Goal: Transaction & Acquisition: Purchase product/service

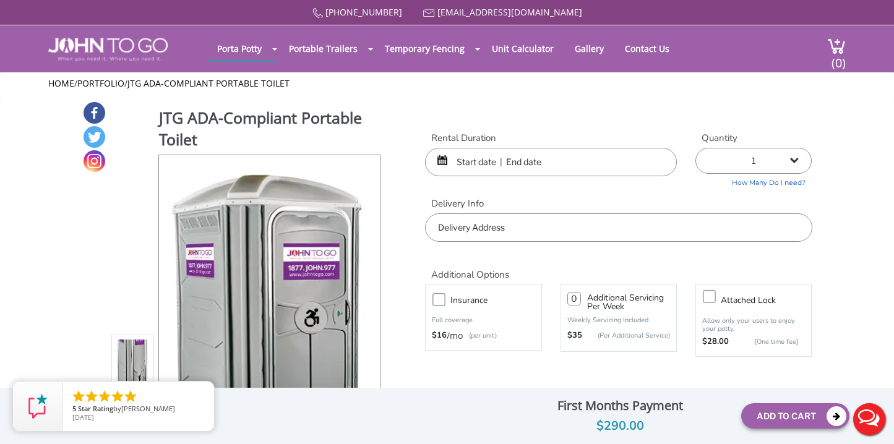
click at [480, 162] on input "text" at bounding box center [551, 162] width 252 height 28
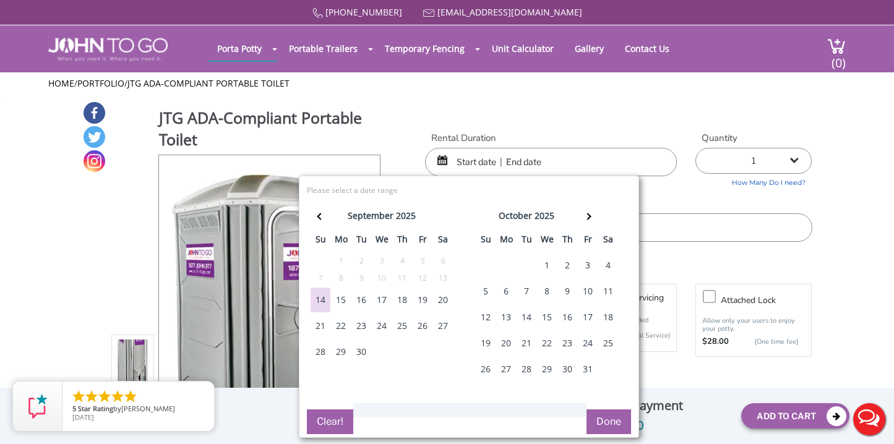
click at [611, 344] on div "25" at bounding box center [609, 343] width 20 height 25
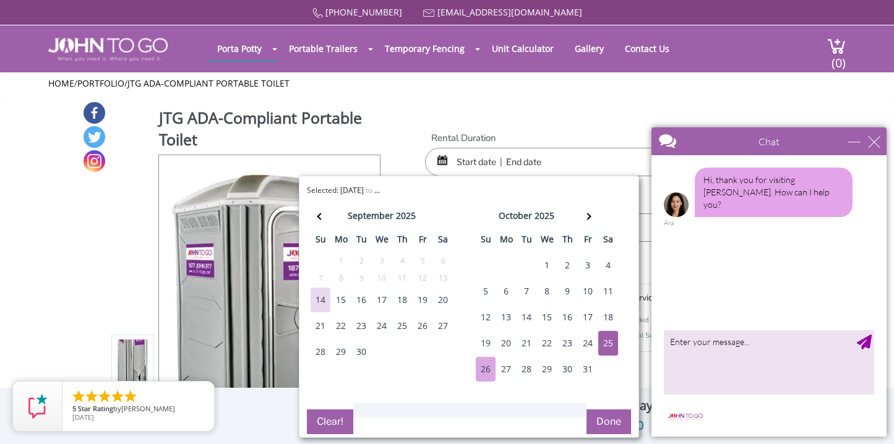
click at [486, 370] on div "26" at bounding box center [486, 369] width 20 height 25
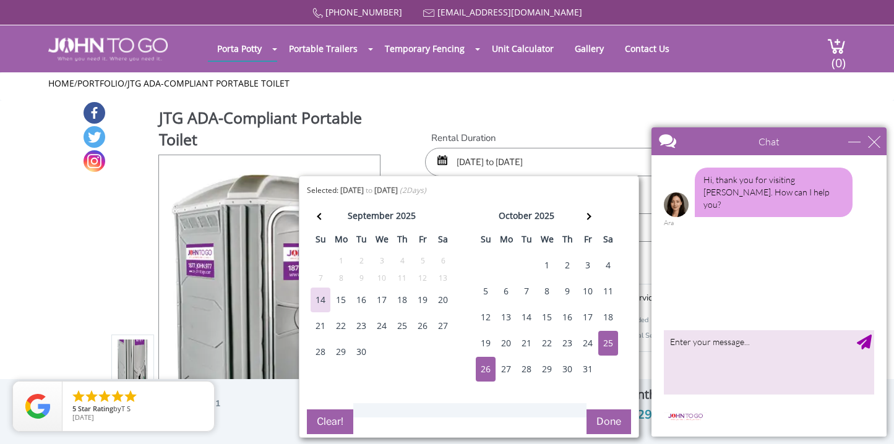
click at [506, 369] on div "27" at bounding box center [506, 369] width 20 height 25
click at [606, 342] on div "25" at bounding box center [609, 343] width 20 height 25
type input "10/25/2025 to 10/27/2025"
click at [605, 419] on button "Done" at bounding box center [609, 422] width 45 height 25
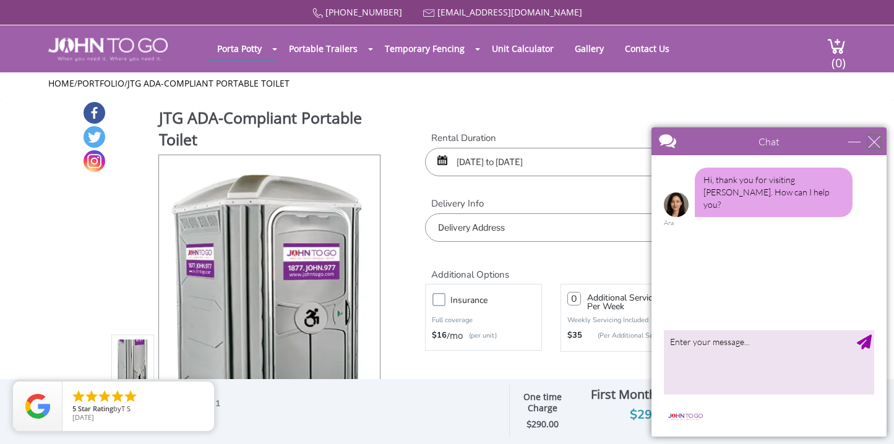
click at [878, 137] on div "close" at bounding box center [874, 142] width 12 height 12
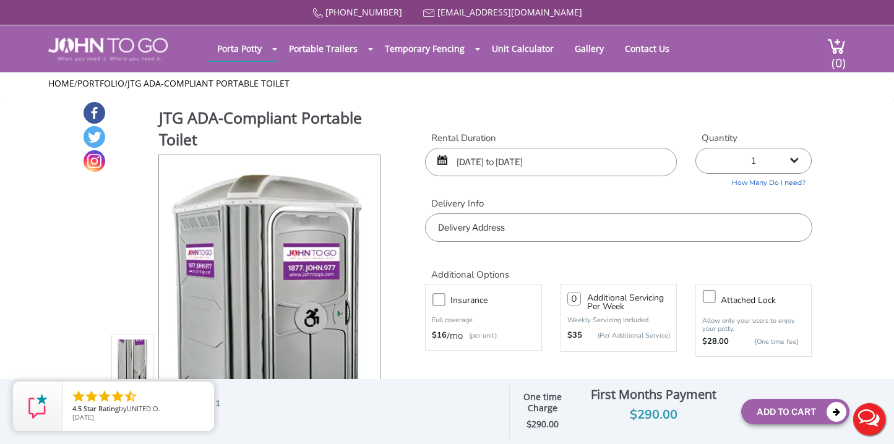
click at [620, 230] on input "text" at bounding box center [618, 228] width 387 height 28
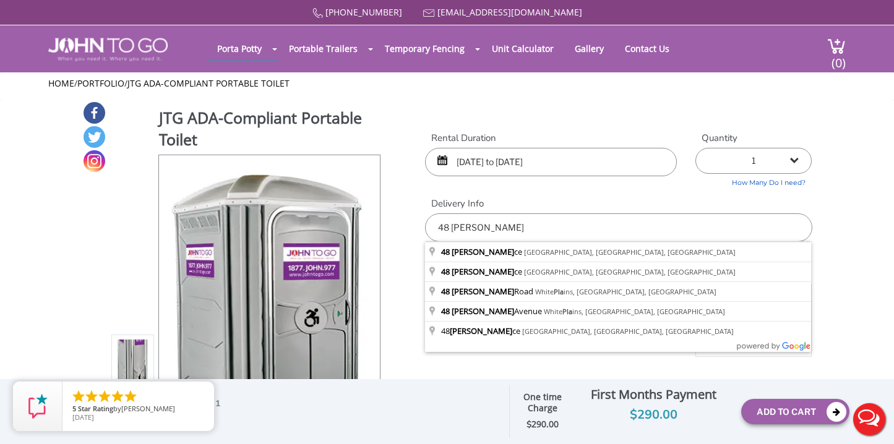
click at [547, 246] on div at bounding box center [447, 222] width 894 height 444
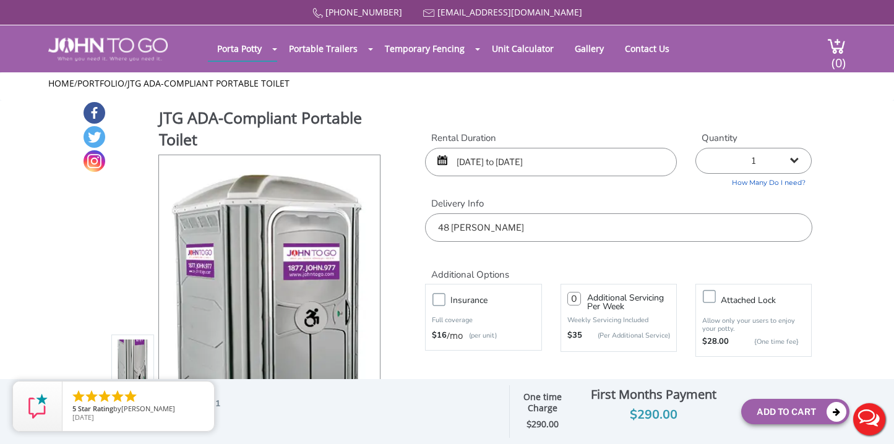
click at [554, 232] on input "48 benedict pla" at bounding box center [618, 228] width 387 height 28
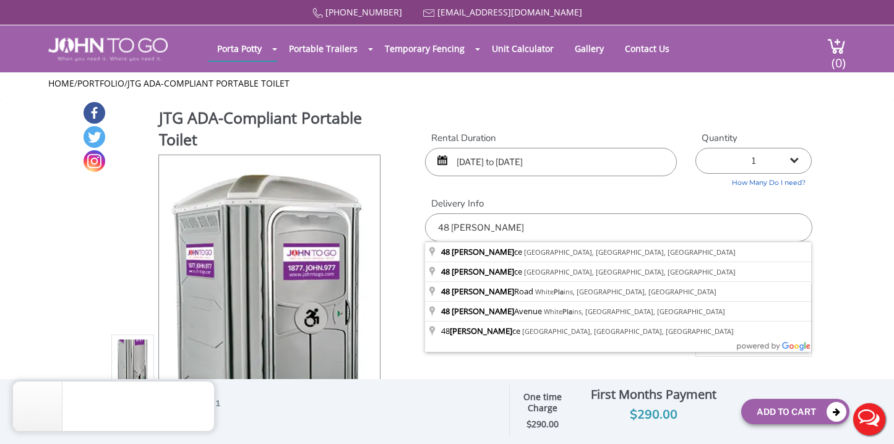
type input "48 Benedict Place, Pelham, NY, USA"
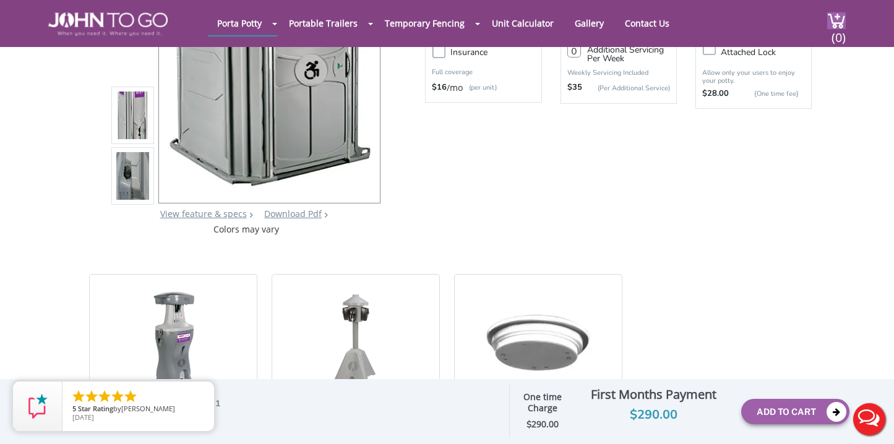
scroll to position [217, 0]
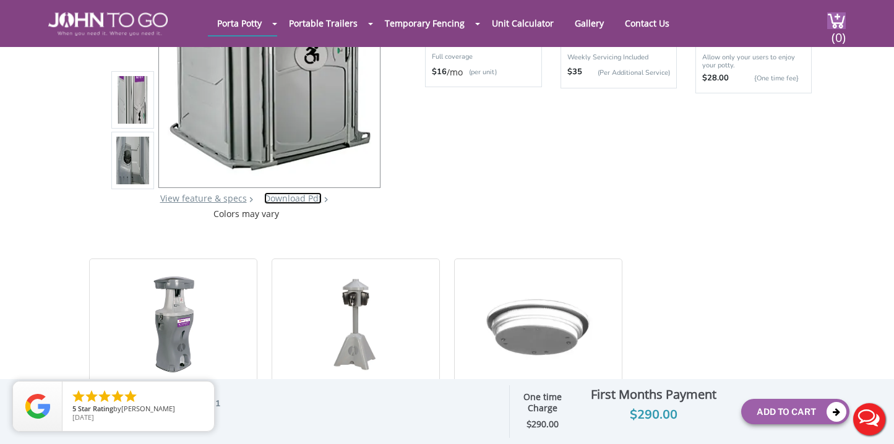
click at [290, 199] on link "Download Pdf" at bounding box center [293, 199] width 58 height 12
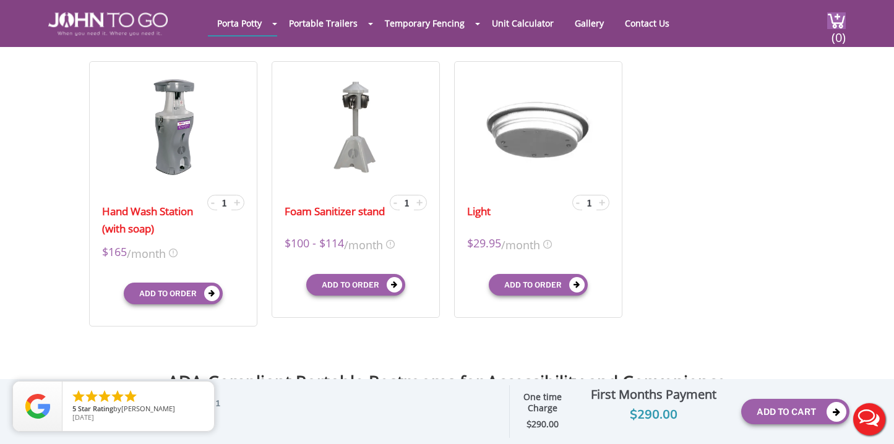
scroll to position [404, 0]
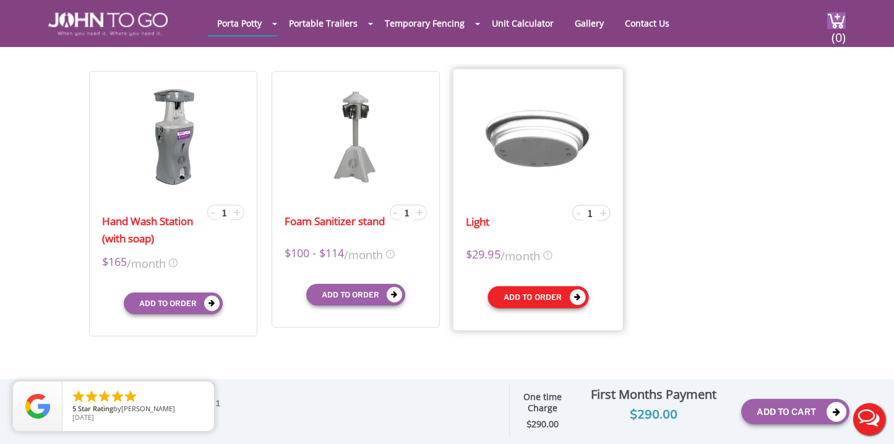
click at [545, 296] on button "Add to order" at bounding box center [538, 297] width 101 height 22
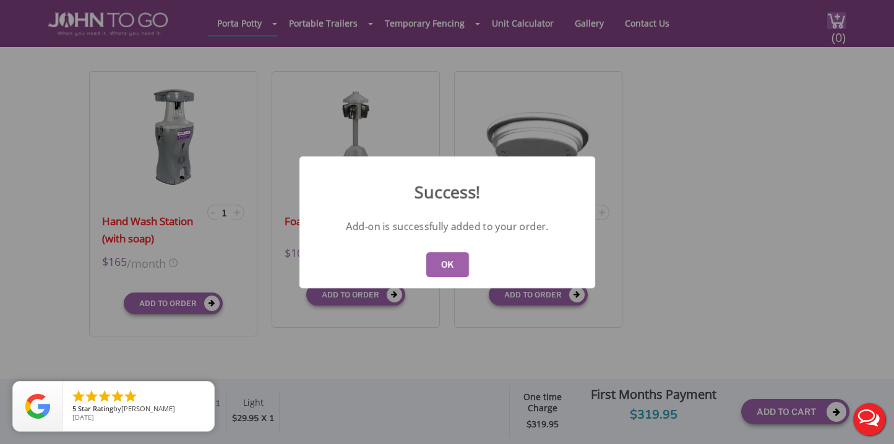
click at [438, 262] on button "OK" at bounding box center [447, 265] width 43 height 25
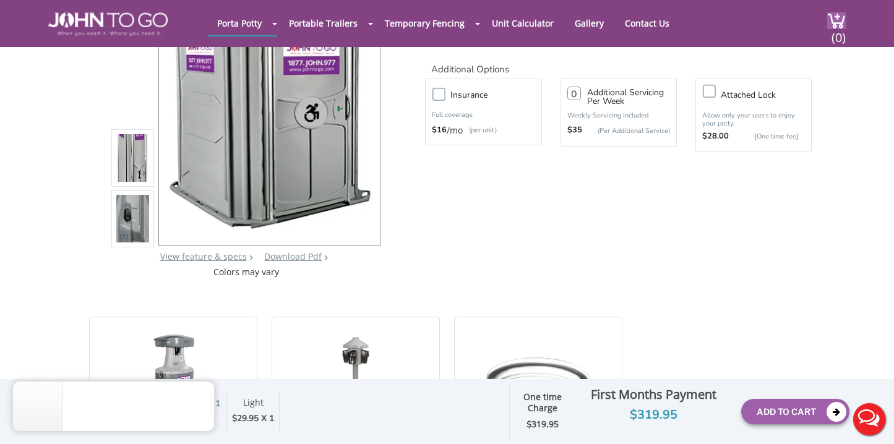
scroll to position [0, 0]
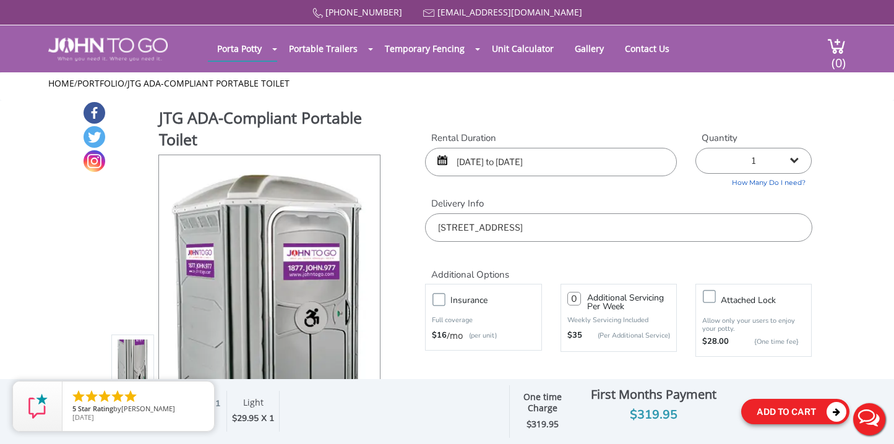
click at [782, 411] on button "Add To Cart" at bounding box center [796, 411] width 108 height 25
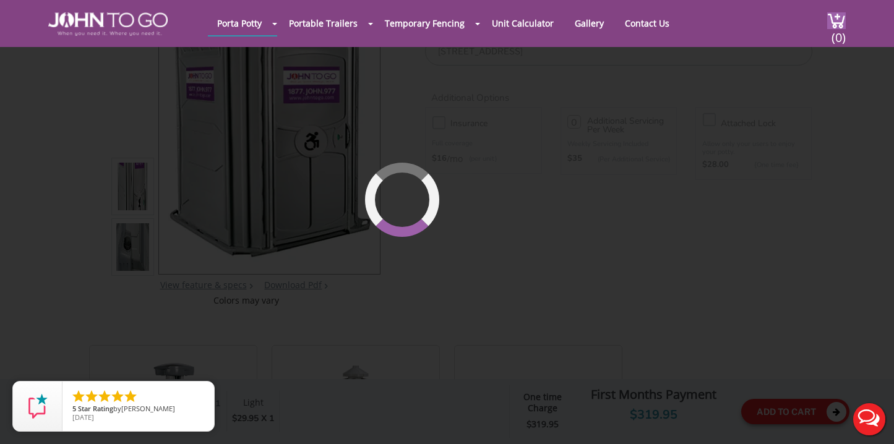
scroll to position [131, 0]
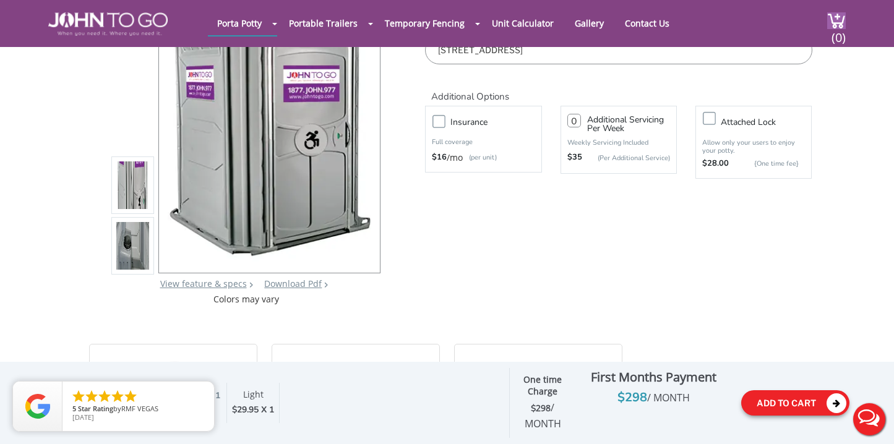
click at [781, 396] on button "Add To Cart" at bounding box center [796, 403] width 108 height 25
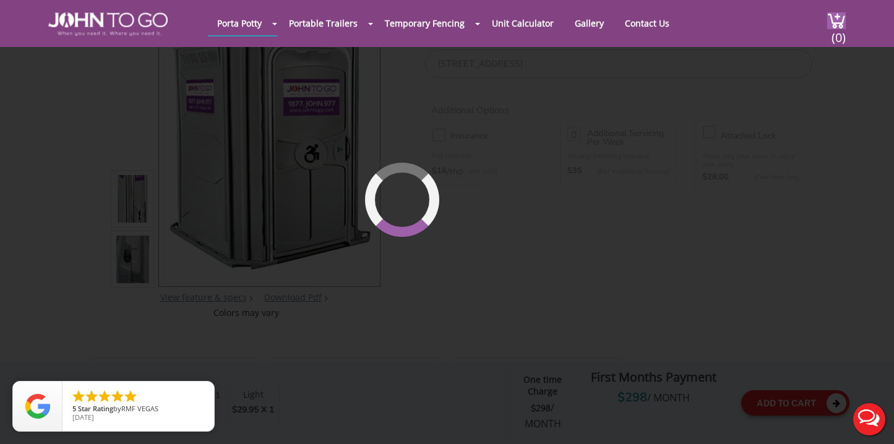
scroll to position [85, 0]
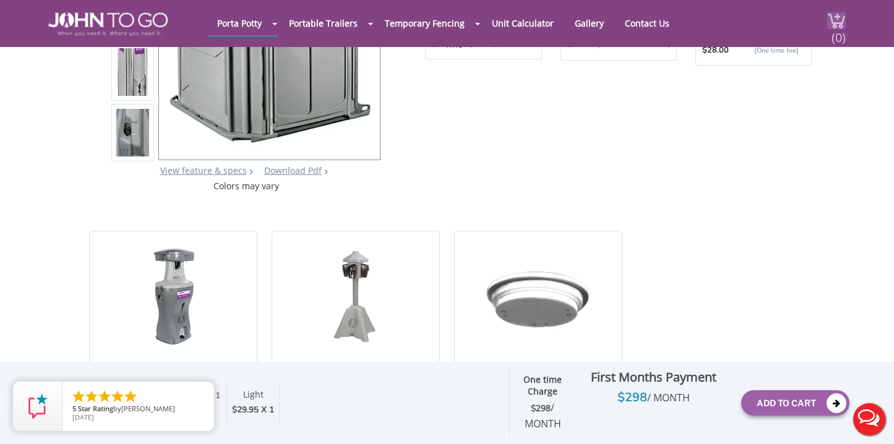
click at [842, 25] on span "(0)" at bounding box center [838, 32] width 15 height 27
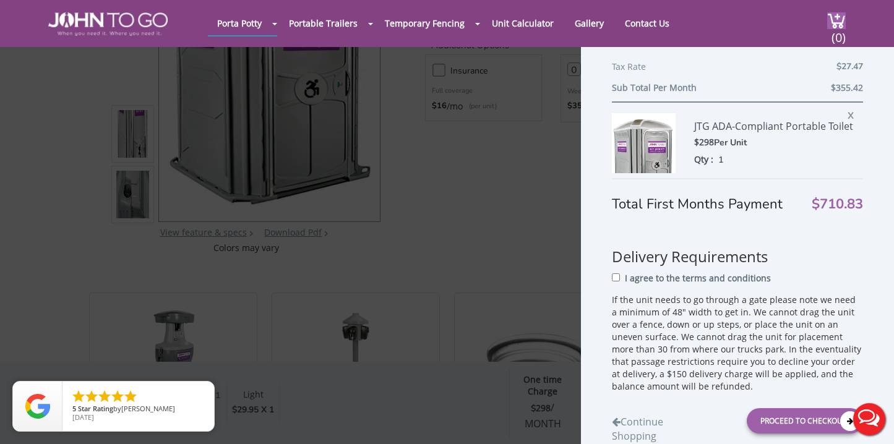
scroll to position [264, 0]
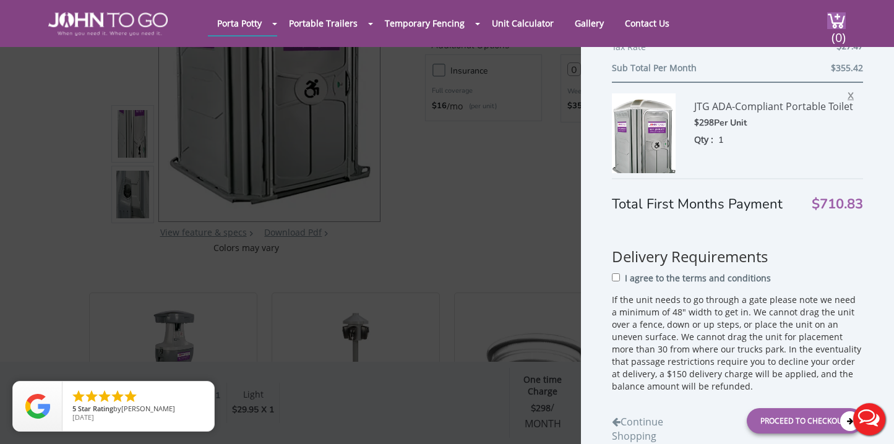
click at [850, 92] on span "X" at bounding box center [854, 94] width 12 height 16
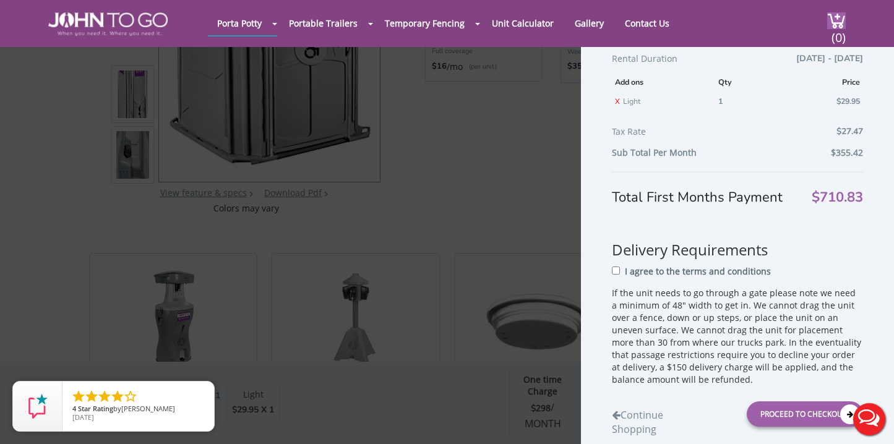
scroll to position [223, 0]
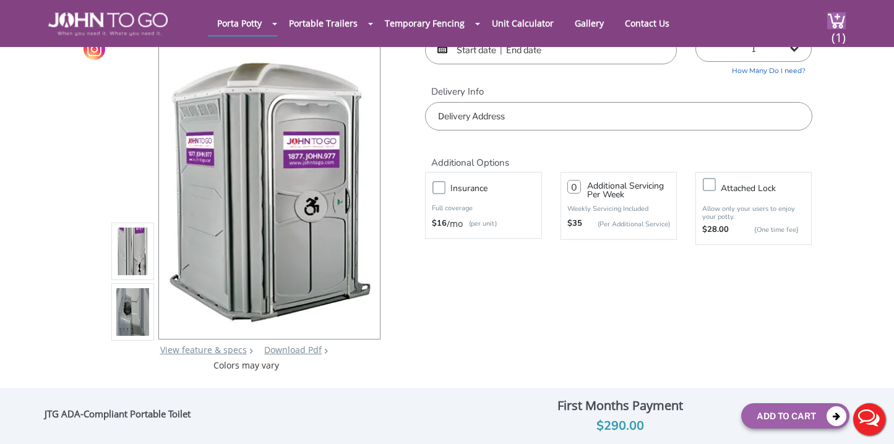
scroll to position [98, 0]
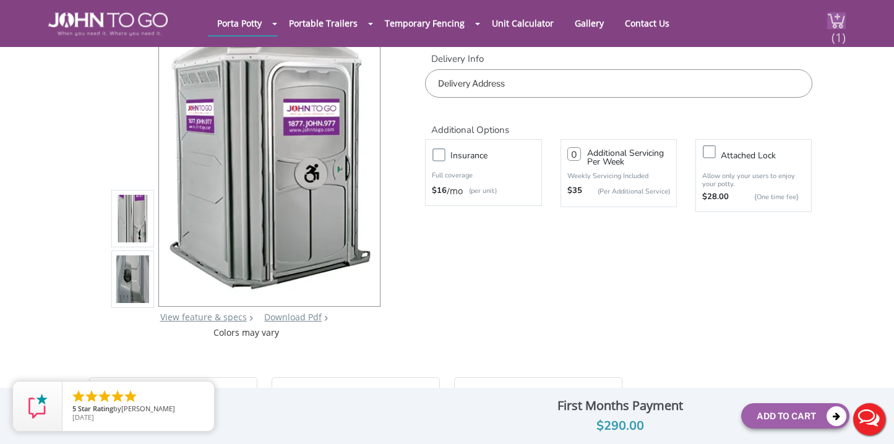
click at [835, 22] on span "(1)" at bounding box center [838, 32] width 15 height 27
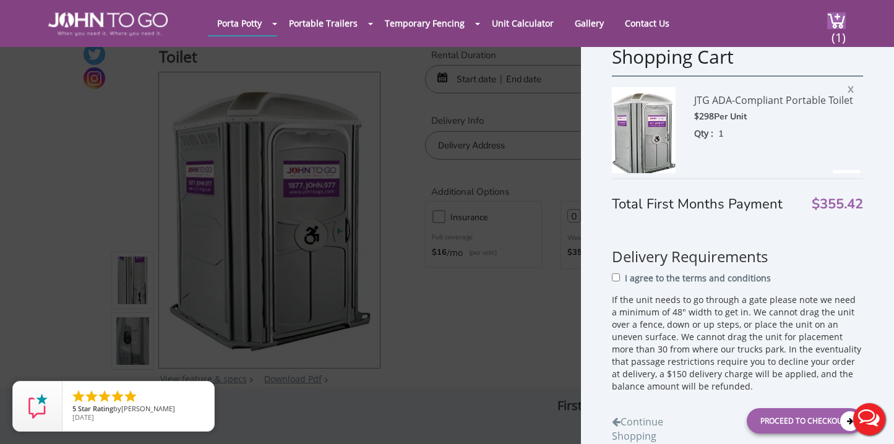
scroll to position [31, 0]
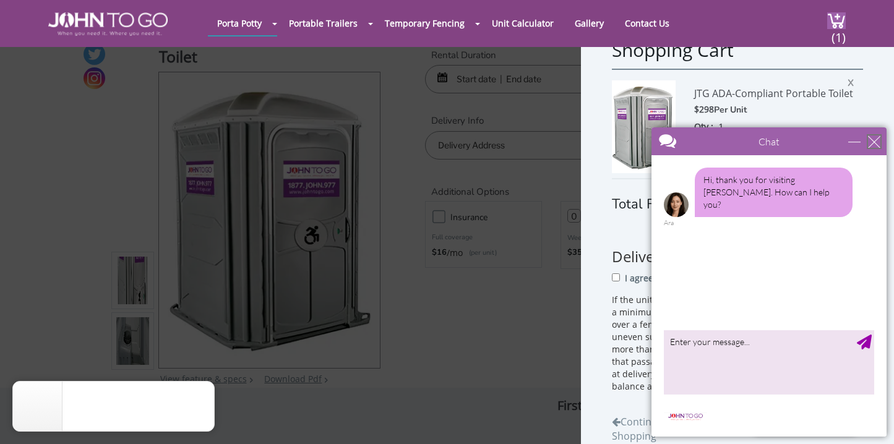
click at [878, 142] on div "close" at bounding box center [874, 142] width 12 height 12
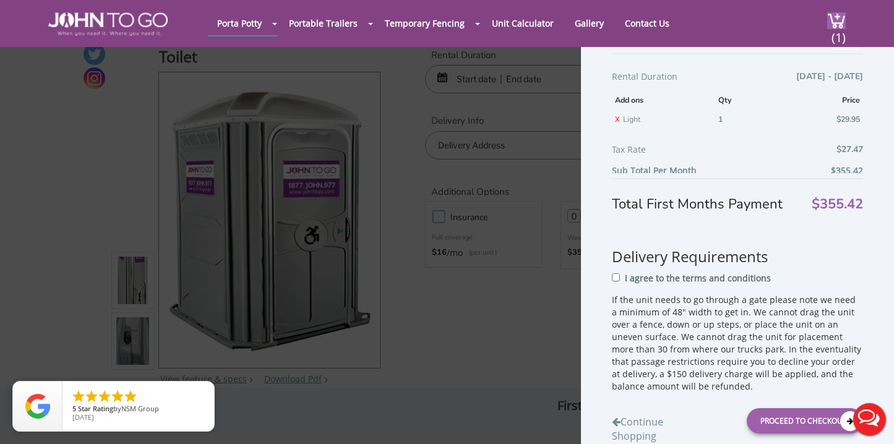
scroll to position [180, 0]
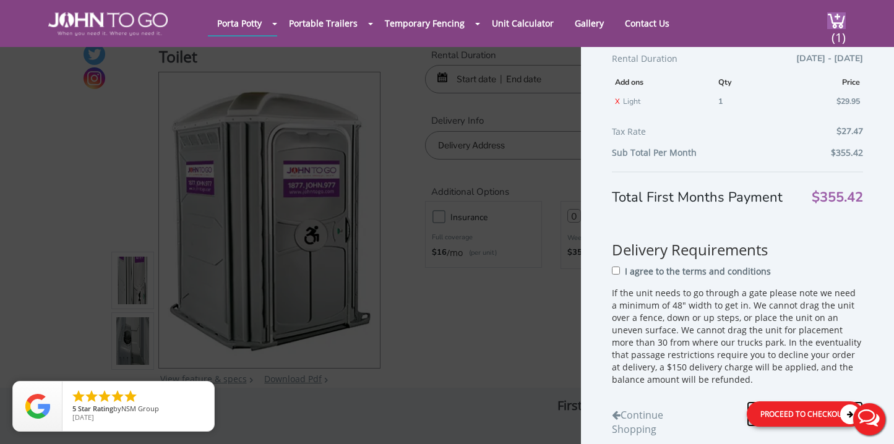
click at [779, 408] on div "Proceed to Checkout" at bounding box center [805, 414] width 116 height 25
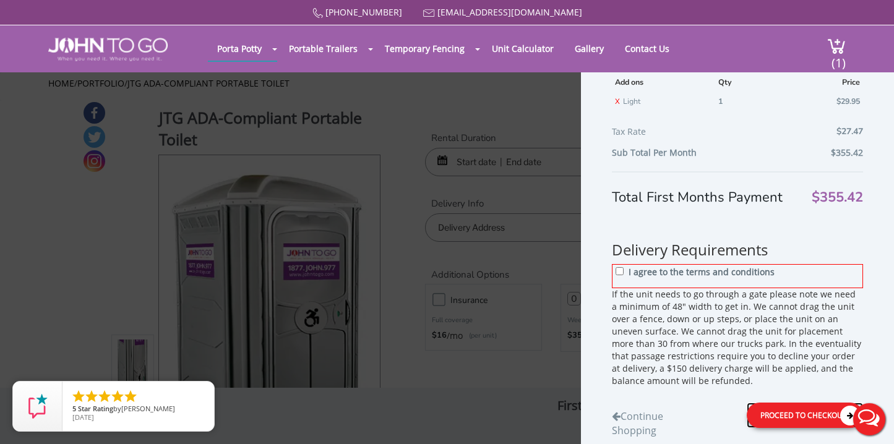
click at [790, 417] on div "Proceed to Checkout" at bounding box center [805, 415] width 116 height 25
click at [681, 275] on p "I agree to the terms and conditions" at bounding box center [702, 272] width 146 height 12
click at [624, 275] on input "I agree to the terms and conditions" at bounding box center [620, 271] width 8 height 8
checkbox input "true"
click at [800, 412] on div "Proceed to Checkout" at bounding box center [805, 415] width 116 height 25
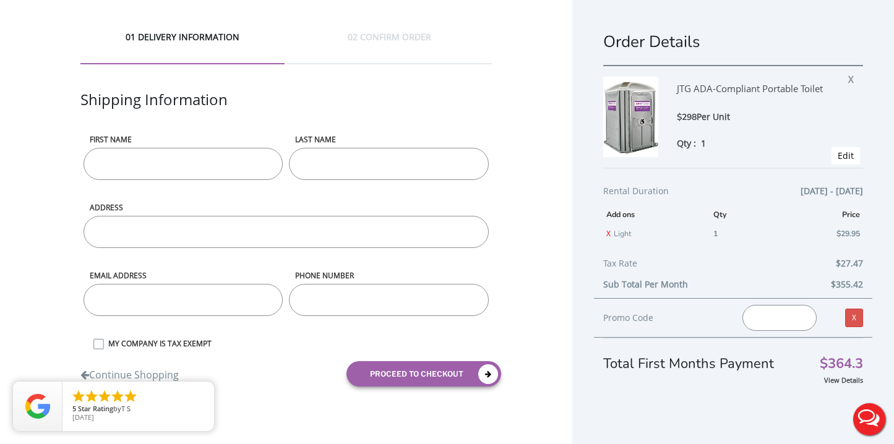
click at [248, 157] on input "First name" at bounding box center [183, 164] width 199 height 32
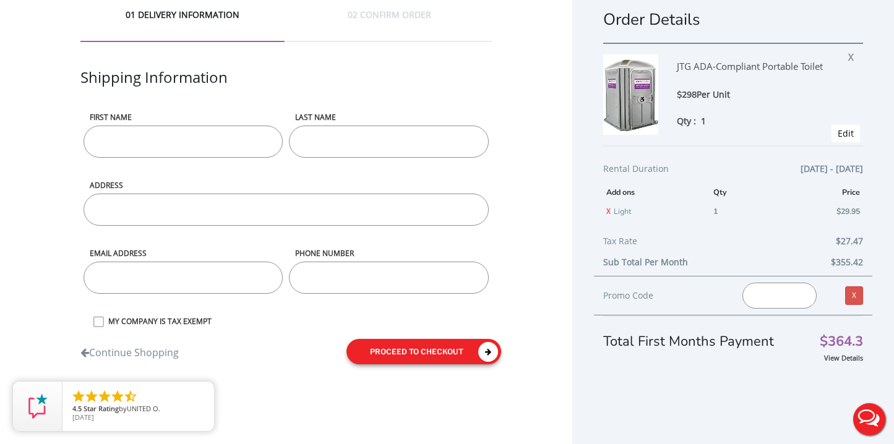
click at [446, 348] on div "Continue Shopping proceed to checkout" at bounding box center [286, 352] width 430 height 44
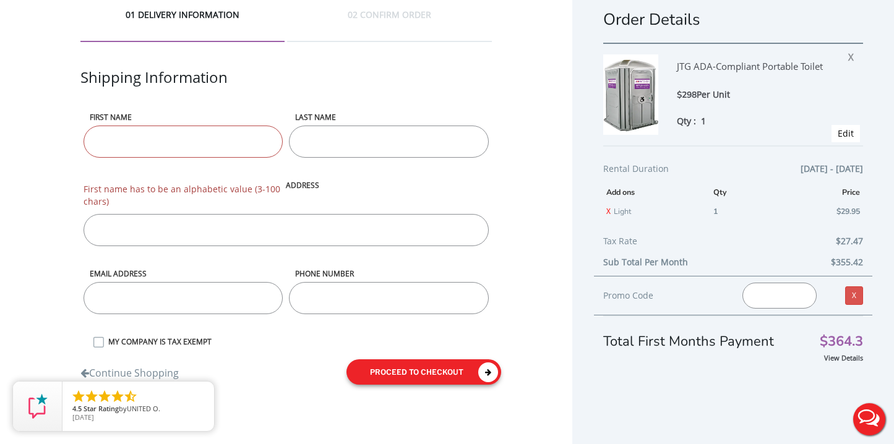
scroll to position [0, 0]
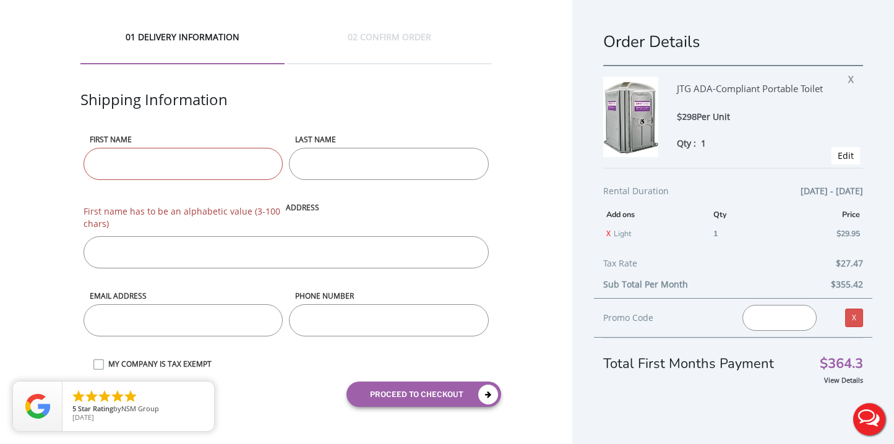
click at [727, 93] on div "JTG ADA-Compliant Portable Toilet" at bounding box center [761, 93] width 169 height 33
click at [631, 126] on img at bounding box center [631, 117] width 55 height 80
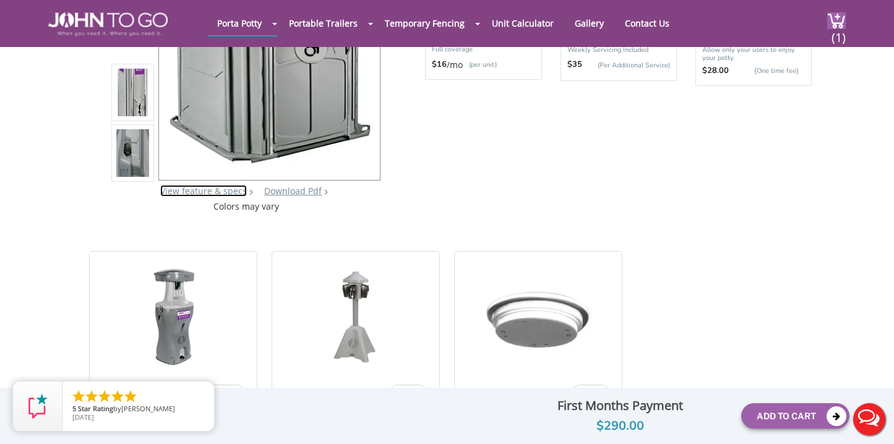
click at [224, 193] on link "View feature & specs" at bounding box center [203, 191] width 87 height 12
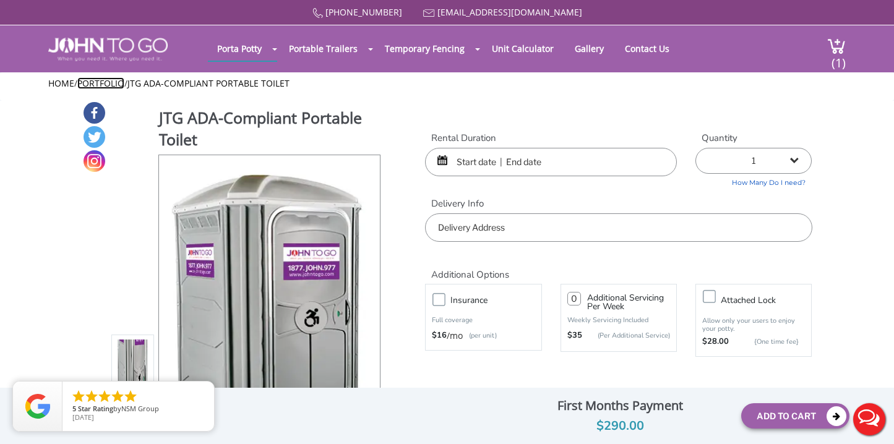
click at [105, 83] on link "Portfolio" at bounding box center [100, 83] width 47 height 12
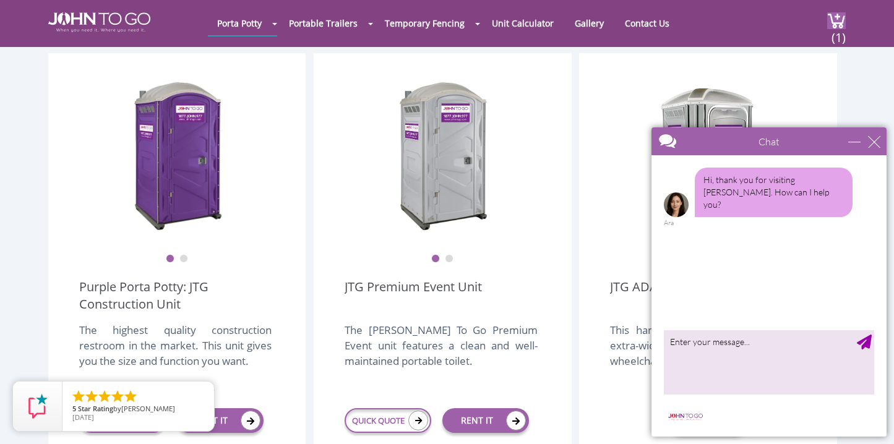
scroll to position [352, 0]
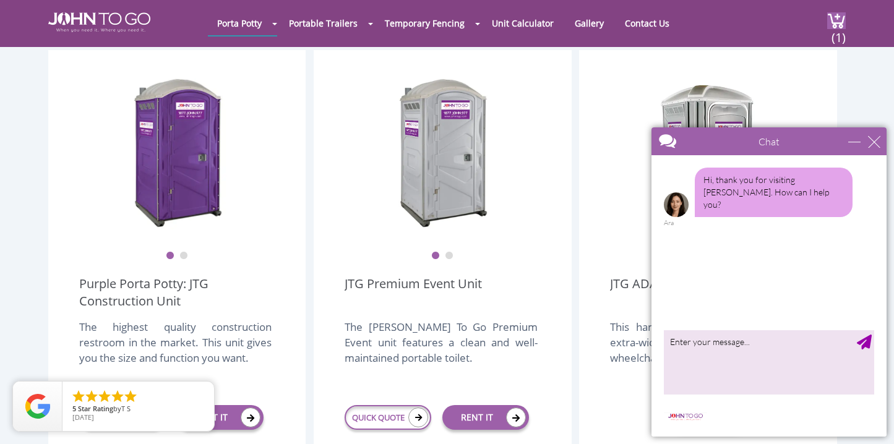
click at [880, 148] on div "Chat" at bounding box center [769, 142] width 235 height 28
click at [875, 141] on div "close" at bounding box center [874, 142] width 12 height 12
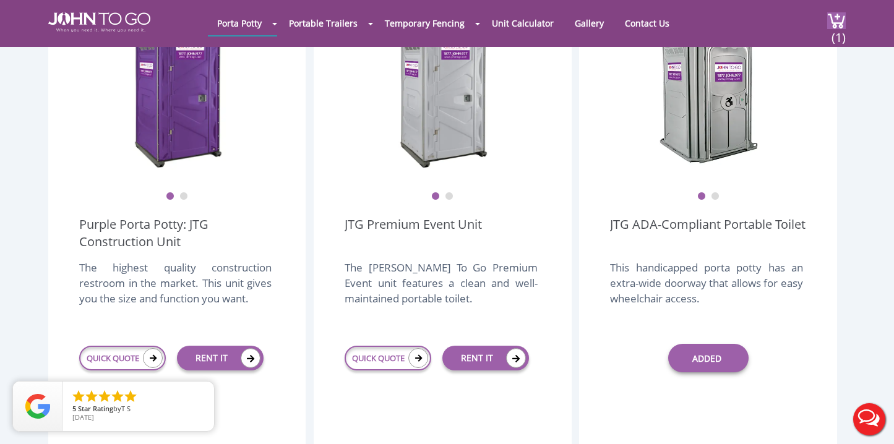
scroll to position [413, 0]
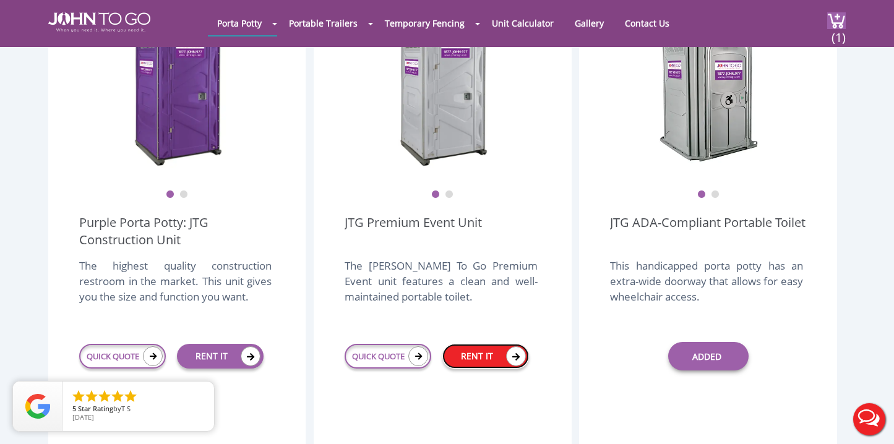
click at [498, 344] on link "RENT IT" at bounding box center [486, 356] width 87 height 25
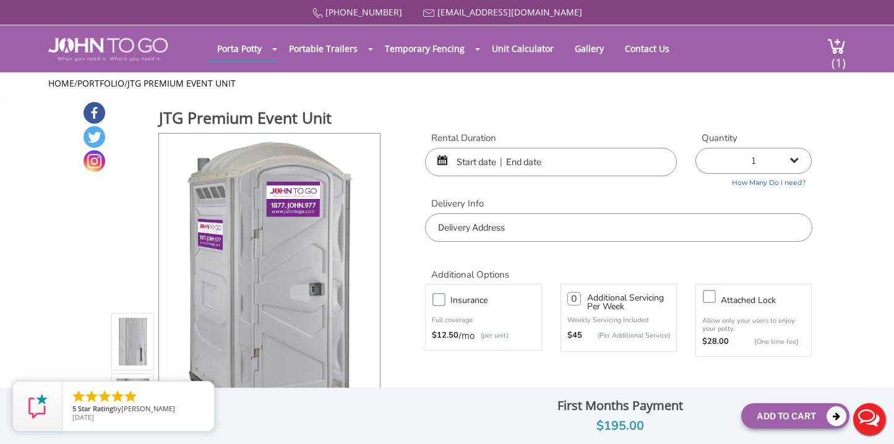
click at [483, 170] on input "text" at bounding box center [551, 162] width 252 height 28
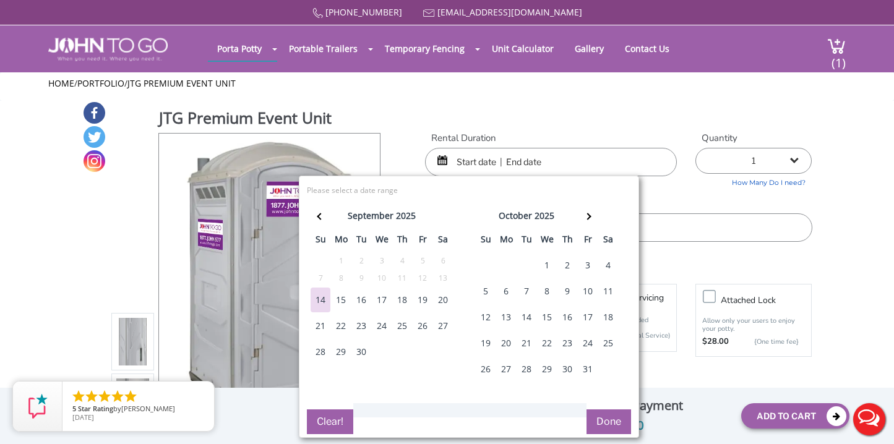
click at [609, 339] on div "25" at bounding box center [609, 343] width 20 height 25
click at [509, 371] on div "27" at bounding box center [506, 369] width 20 height 25
type input "[DATE] to [DATE]"
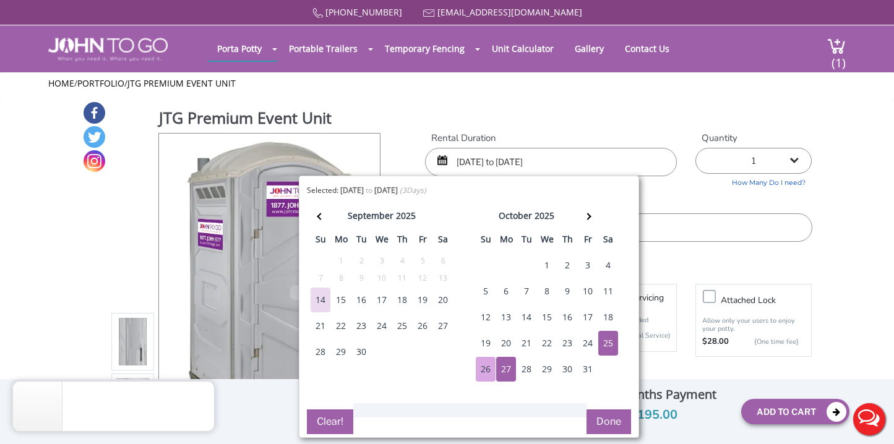
click at [610, 426] on button "Done" at bounding box center [609, 422] width 45 height 25
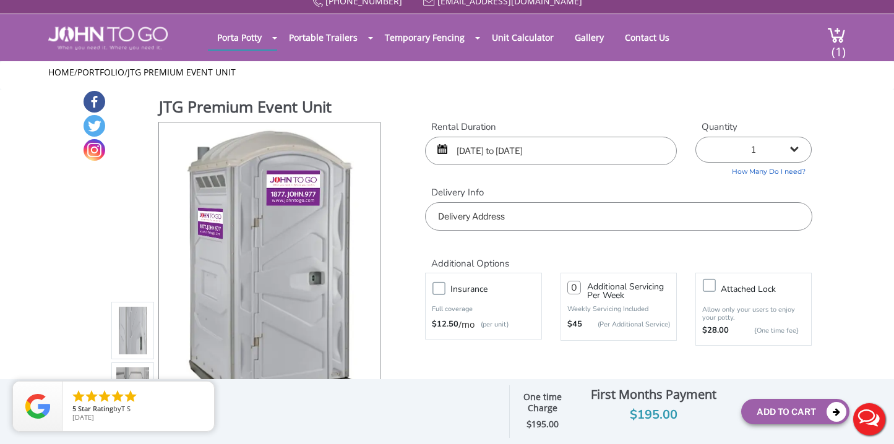
scroll to position [13, 0]
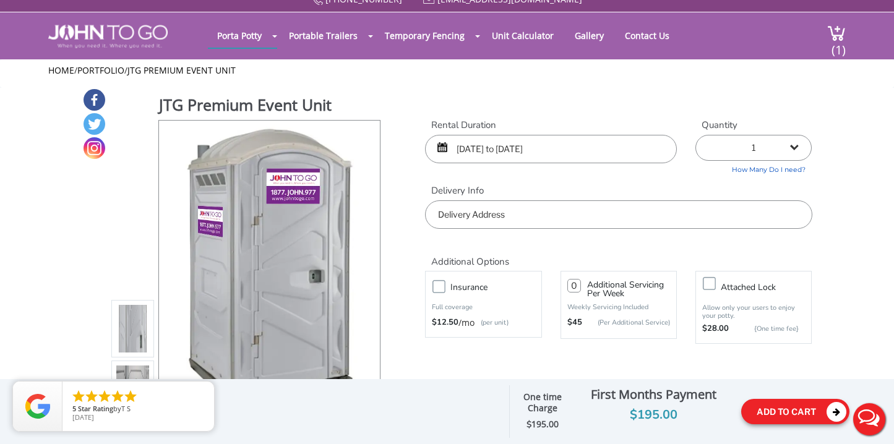
click at [780, 418] on button "Add To Cart" at bounding box center [796, 411] width 108 height 25
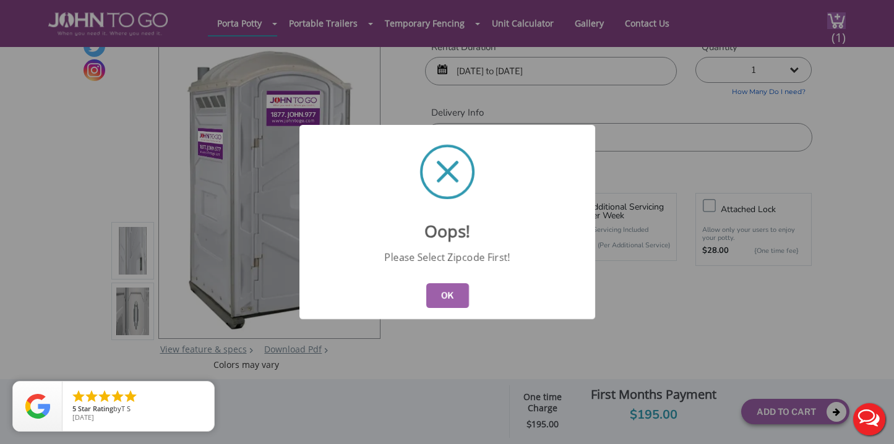
scroll to position [52, 0]
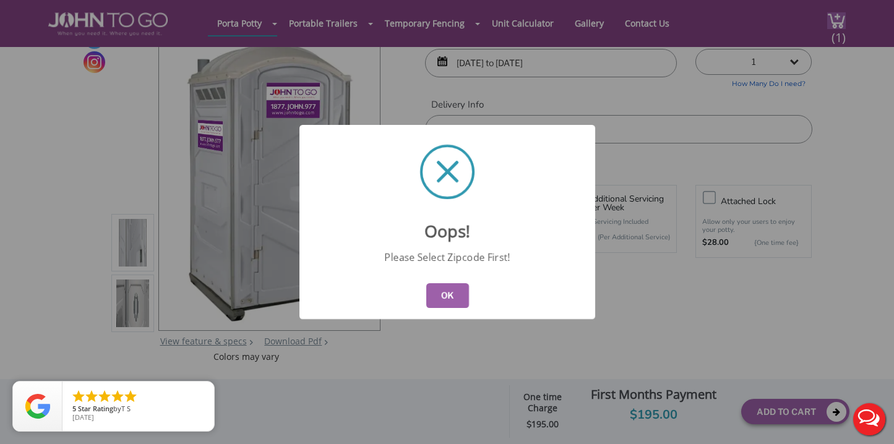
click at [464, 294] on button "OK" at bounding box center [447, 295] width 43 height 25
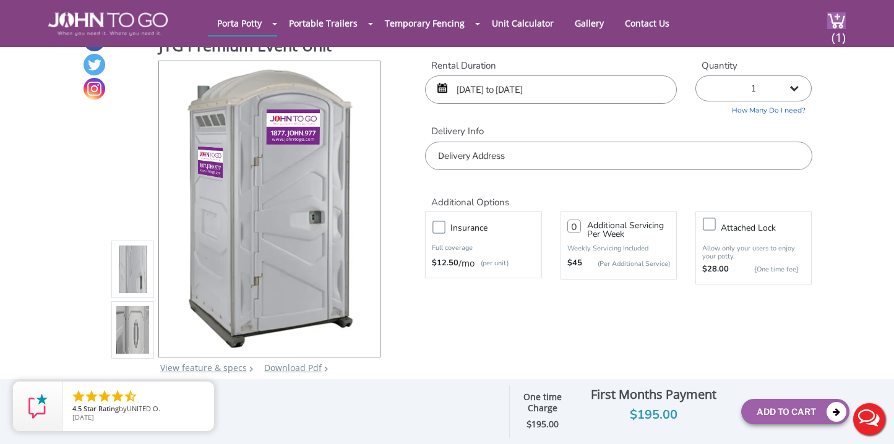
scroll to position [16, 0]
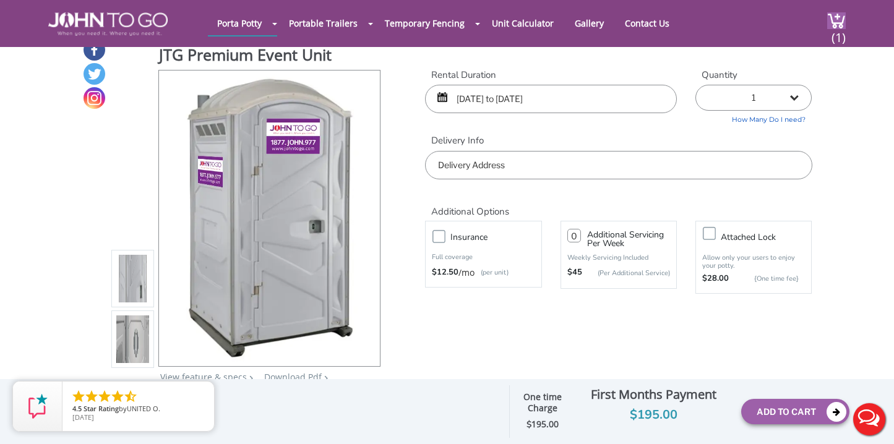
click at [527, 173] on input "text" at bounding box center [618, 165] width 387 height 28
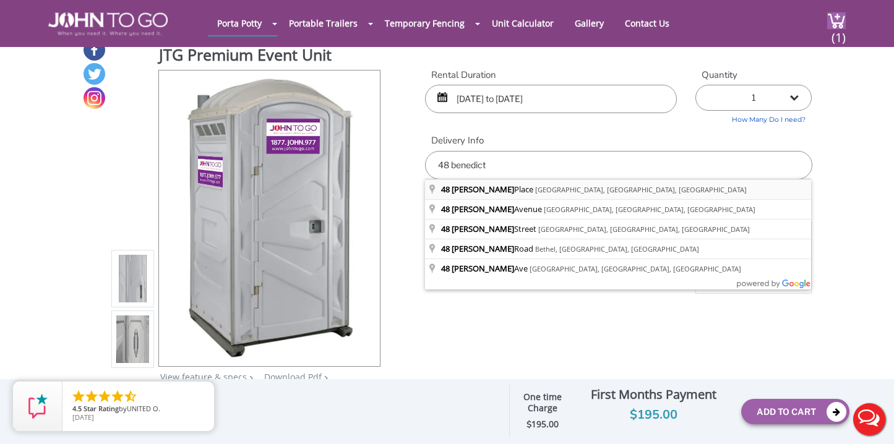
type input "48 Benedict Place, Pelham, NY, USA"
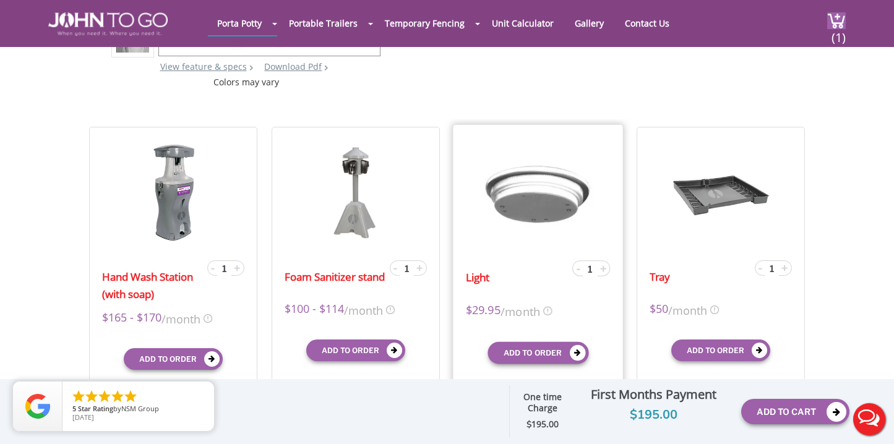
scroll to position [330, 0]
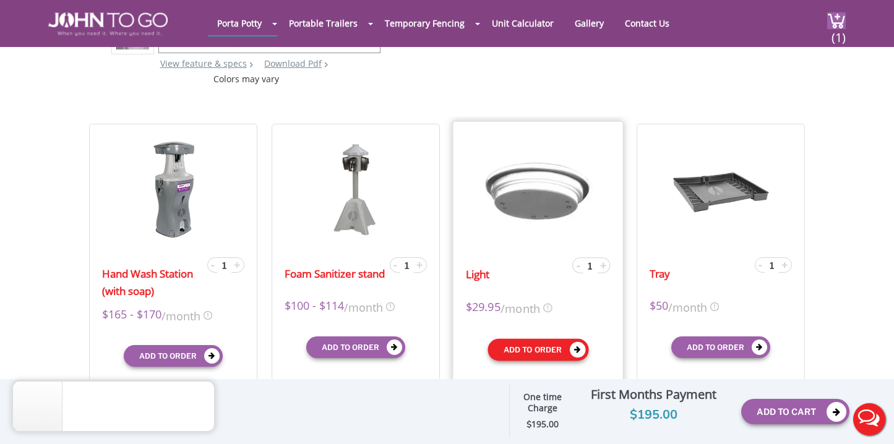
click at [555, 349] on button "Add to order" at bounding box center [538, 350] width 101 height 22
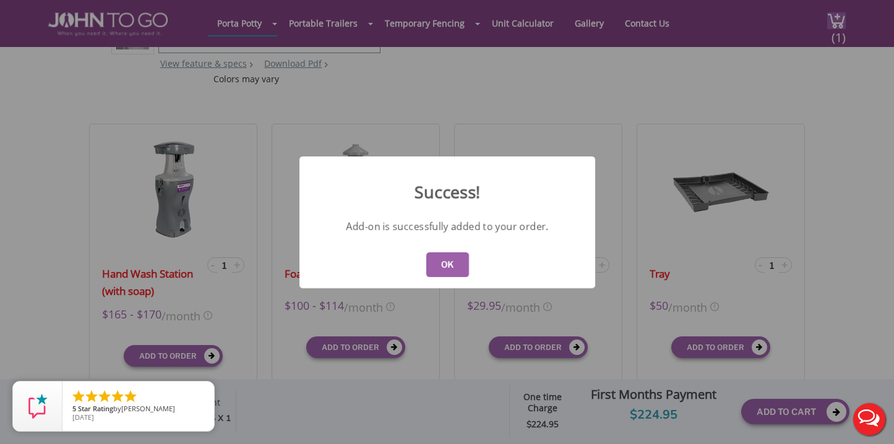
click at [446, 261] on button "OK" at bounding box center [447, 265] width 43 height 25
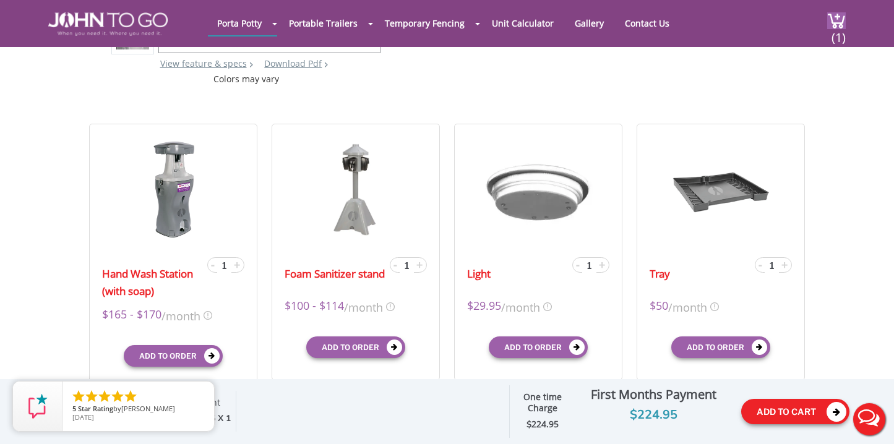
click at [781, 413] on button "Add To Cart" at bounding box center [796, 411] width 108 height 25
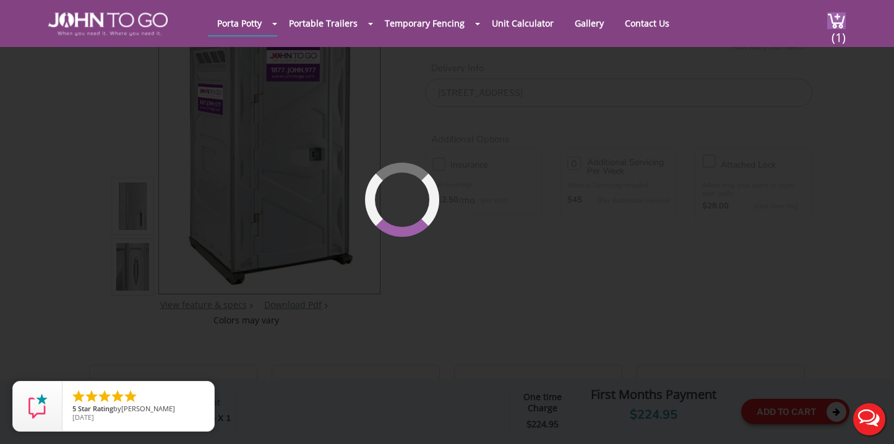
scroll to position [85, 0]
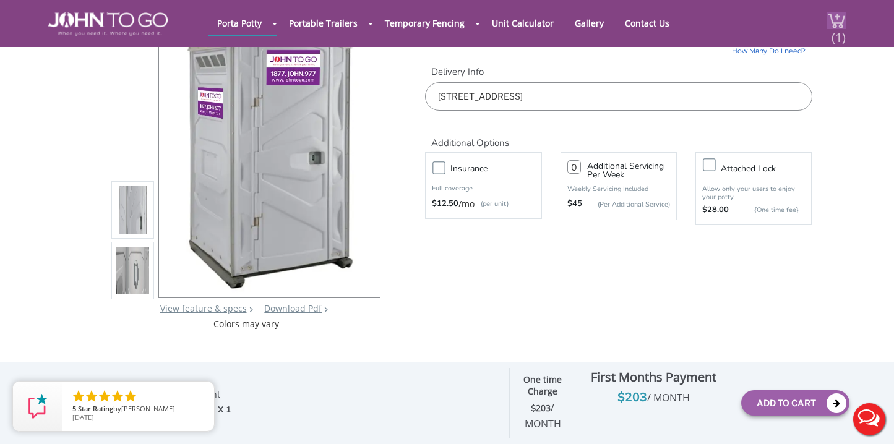
click at [840, 37] on span "(1)" at bounding box center [838, 32] width 15 height 27
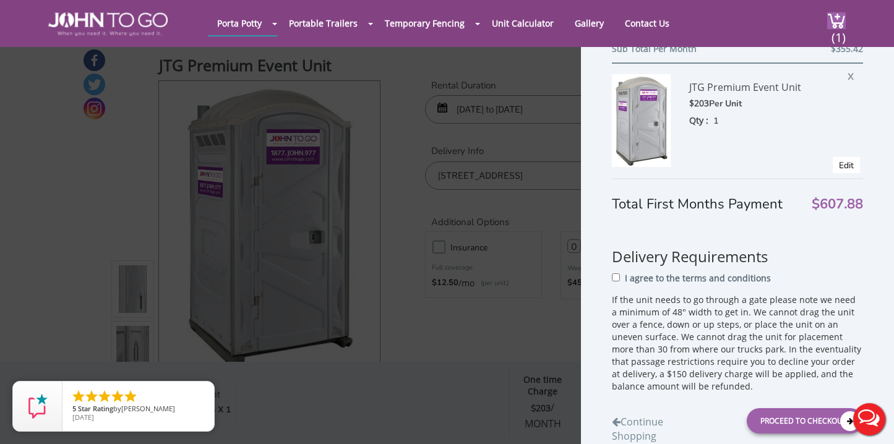
scroll to position [280, 0]
click at [850, 78] on span "X" at bounding box center [854, 79] width 12 height 16
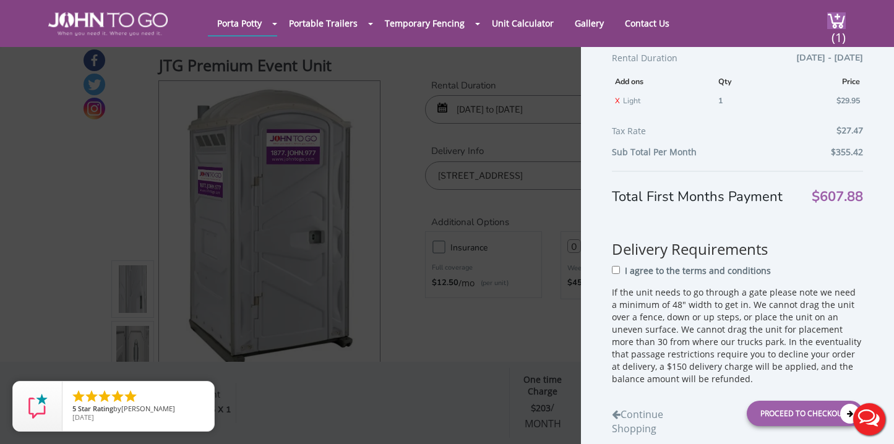
scroll to position [180, 0]
click at [131, 141] on div "Shopping Cart JTG ADA-Compliant Portable Toilet $298 Per Unit Qty : 1 X Edit Re…" at bounding box center [447, 222] width 894 height 444
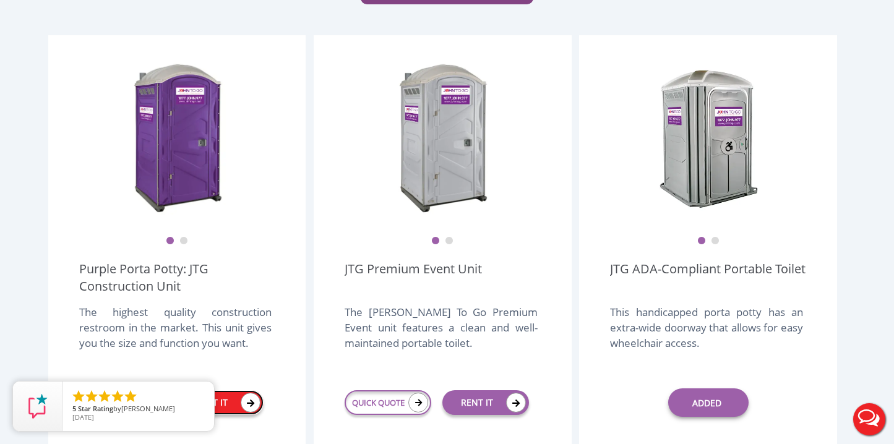
click at [213, 391] on link "RENT IT" at bounding box center [220, 403] width 87 height 25
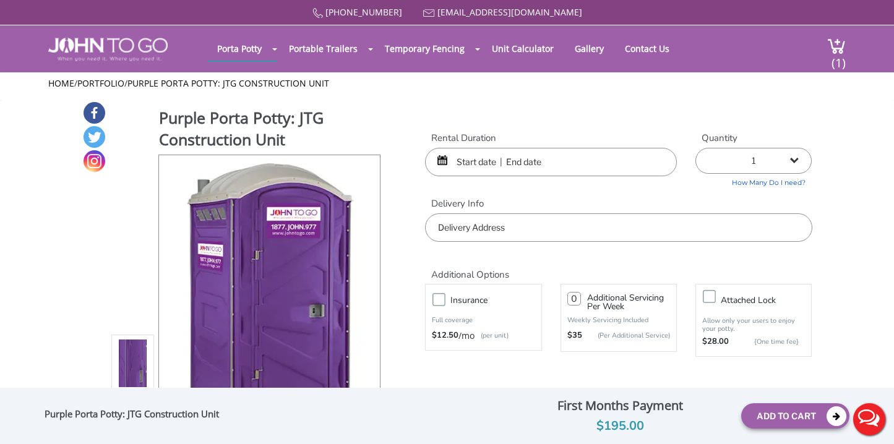
click at [589, 223] on input "text" at bounding box center [618, 228] width 387 height 28
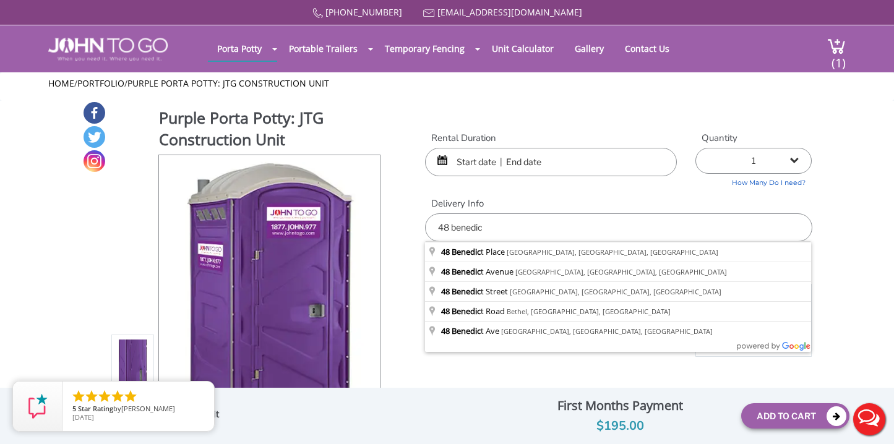
type input "48 Benedict Place, Pelham, NY, USA"
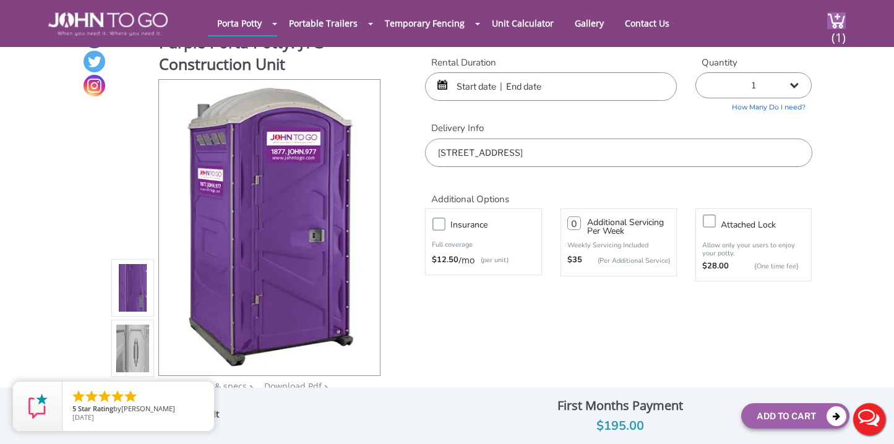
scroll to position [48, 0]
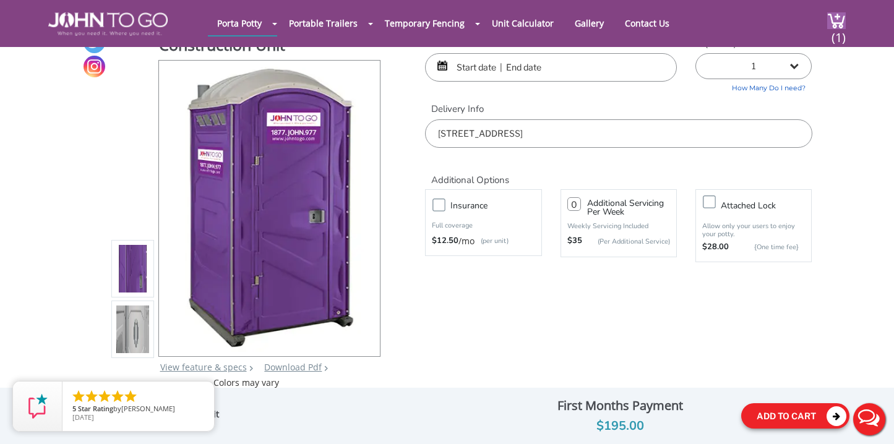
click at [781, 407] on button "Add To Cart" at bounding box center [796, 416] width 108 height 25
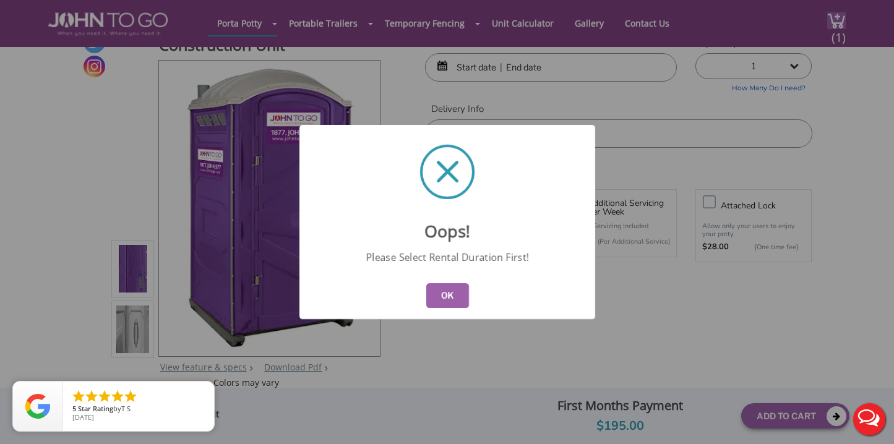
click at [454, 288] on button "OK" at bounding box center [447, 295] width 43 height 25
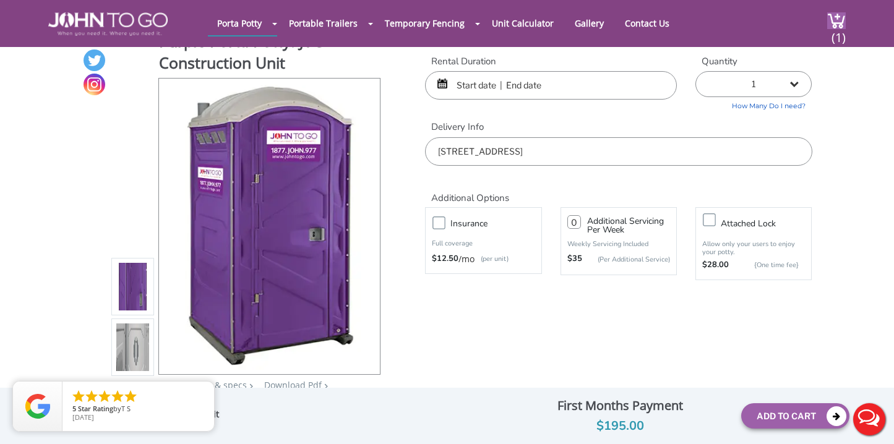
scroll to position [8, 0]
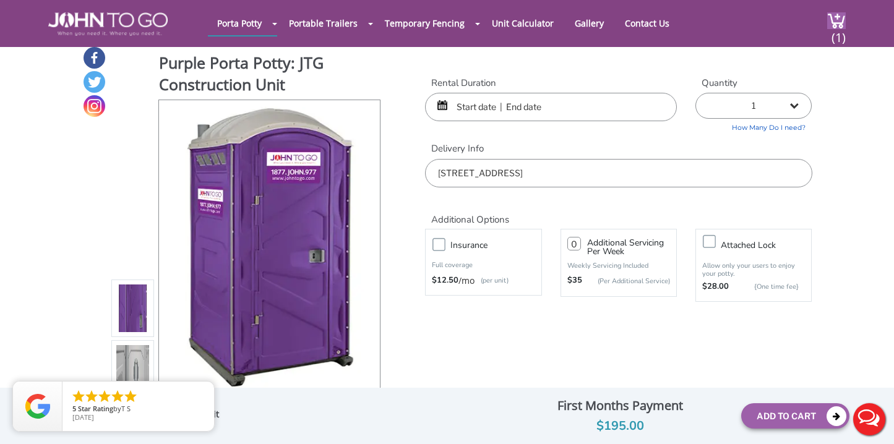
click at [478, 115] on input "text" at bounding box center [551, 107] width 252 height 28
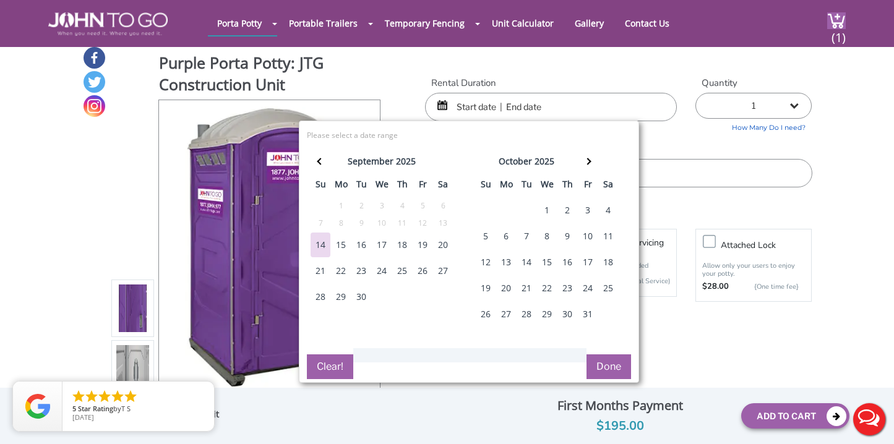
click at [607, 284] on div "25" at bounding box center [609, 288] width 20 height 25
click at [511, 312] on div "27" at bounding box center [506, 314] width 20 height 25
type input "10/25/2025 to 10/27/2025"
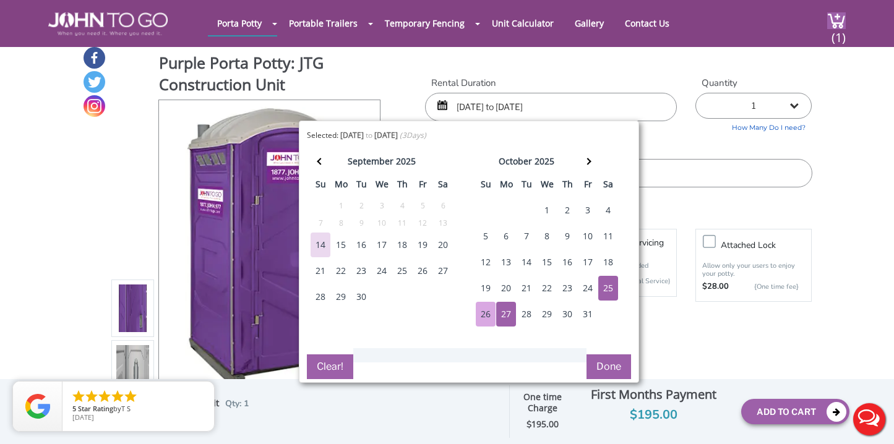
click at [616, 376] on button "Done" at bounding box center [609, 367] width 45 height 25
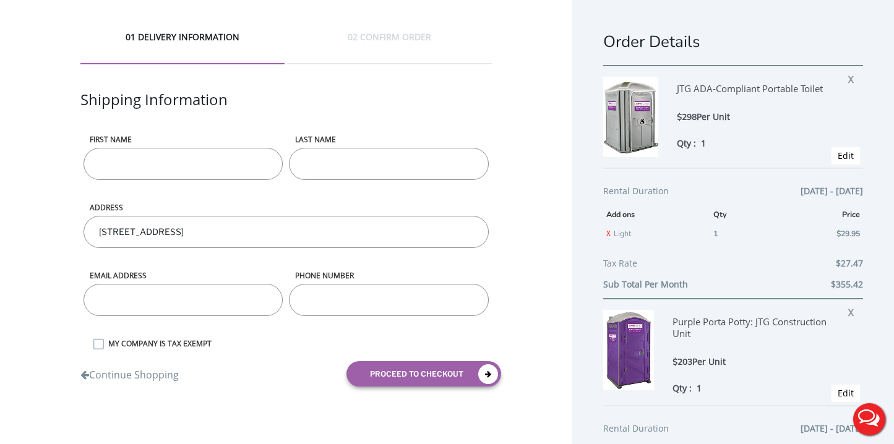
click at [238, 168] on input "First name" at bounding box center [183, 164] width 199 height 32
type input "[PERSON_NAME]"
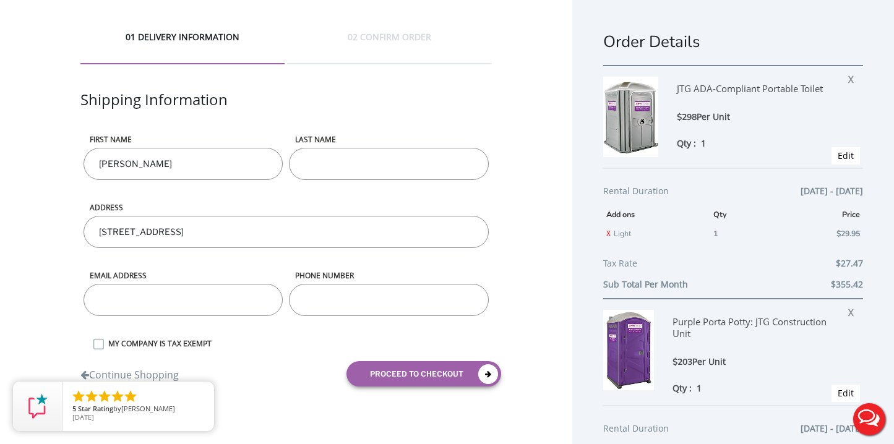
click at [321, 164] on input "LAST NAME" at bounding box center [388, 164] width 199 height 32
type input "[PERSON_NAME]"
click at [251, 302] on input "email" at bounding box center [183, 300] width 199 height 32
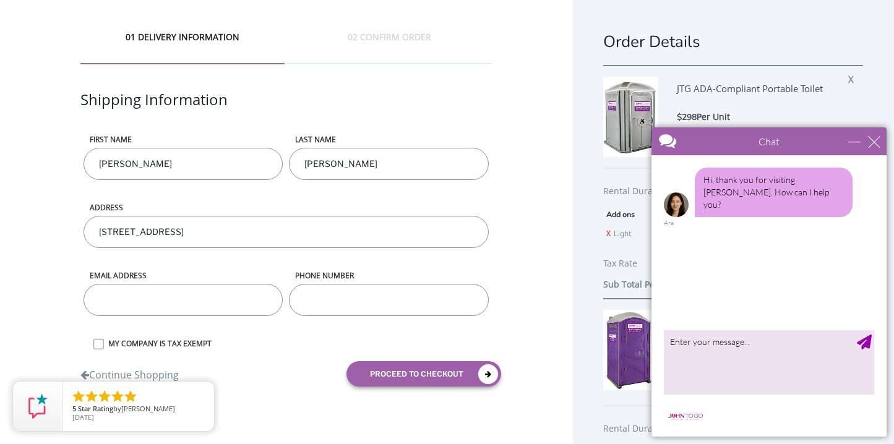
type input "[EMAIL_ADDRESS][DOMAIN_NAME]"
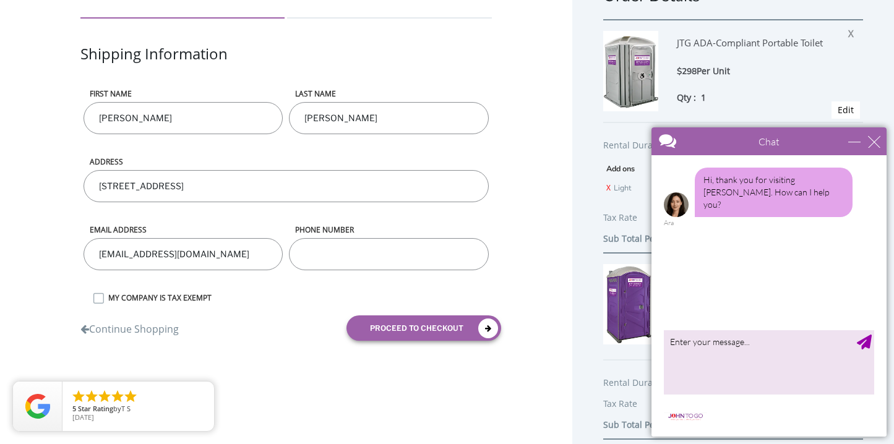
scroll to position [55, 0]
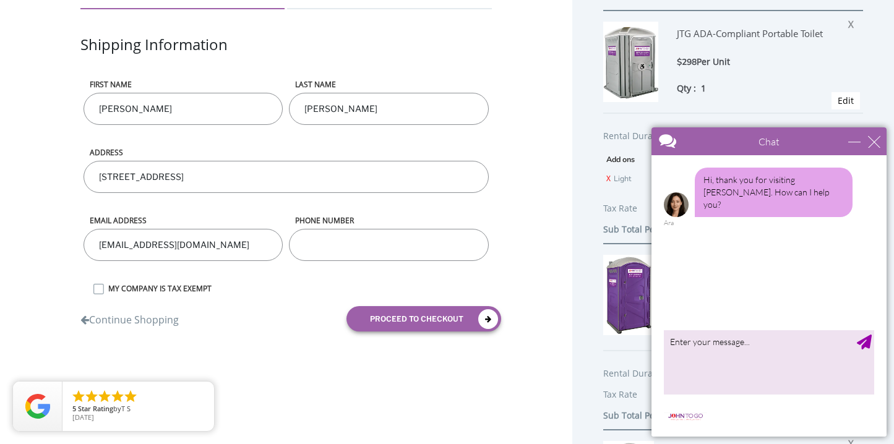
click at [384, 236] on input "phone number" at bounding box center [388, 245] width 199 height 32
click at [195, 283] on form "First name Olivia LAST NAME Cohan ADDRESS 48 Benedict Place, Pelham, NY, USA Em…" at bounding box center [286, 210] width 412 height 262
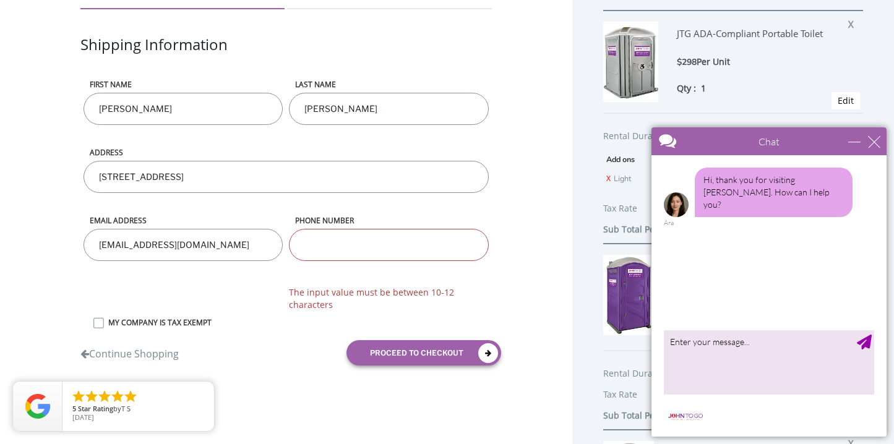
click at [184, 318] on label "MY COMPANY IS TAX EXEMPT" at bounding box center [297, 323] width 390 height 11
click at [0, 0] on input "MY COMPANY IS TAX EXEMPT" at bounding box center [0, 0] width 0 height 0
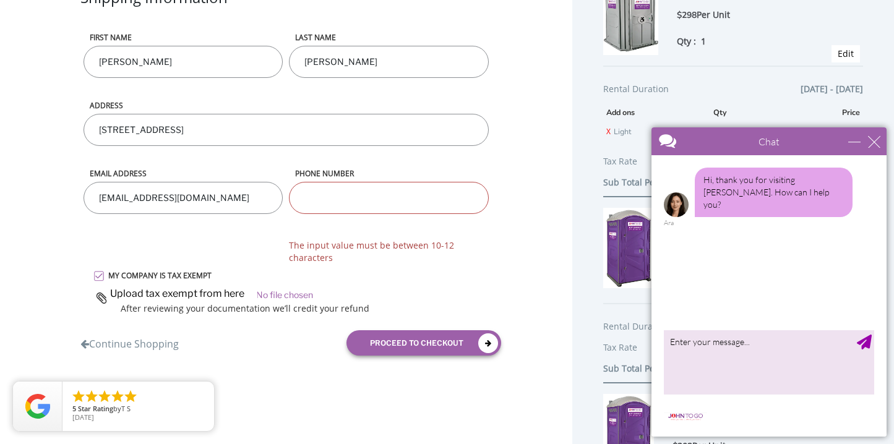
scroll to position [138, 0]
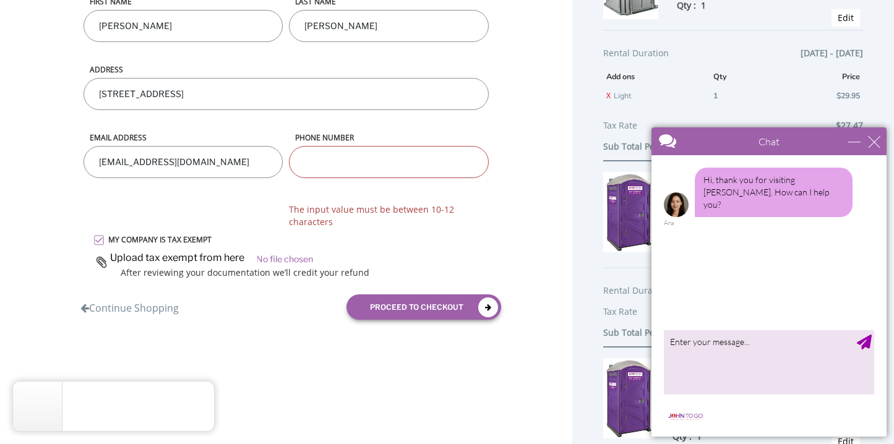
click at [180, 240] on label "MY COMPANY IS TAX EXEMPT" at bounding box center [297, 240] width 390 height 11
click at [0, 0] on input "MY COMPANY IS TAX EXEMPT" at bounding box center [0, 0] width 0 height 0
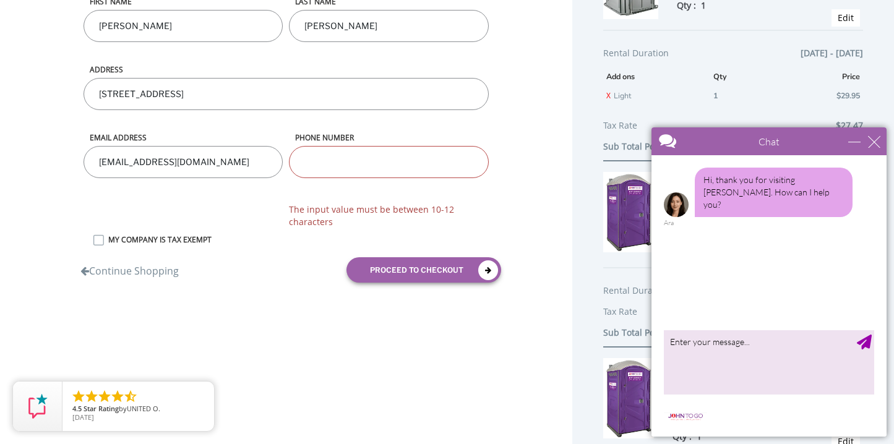
click at [351, 160] on input "phone number" at bounding box center [388, 162] width 199 height 32
type input "6464501268"
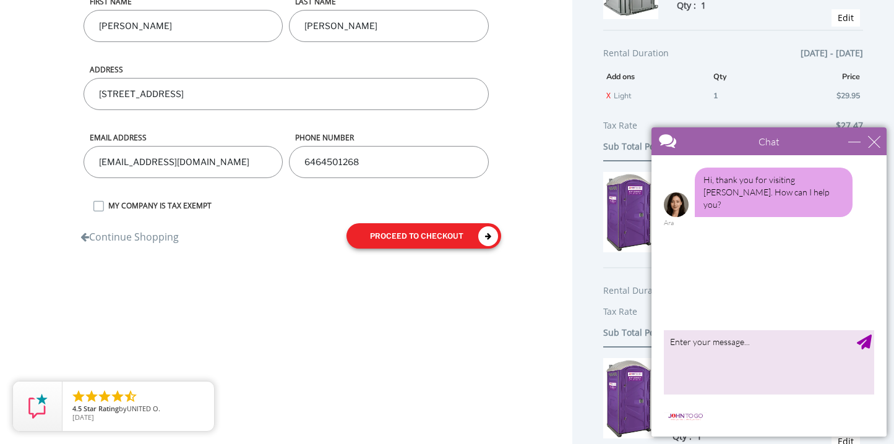
click at [409, 231] on button "proceed to checkout" at bounding box center [424, 235] width 155 height 25
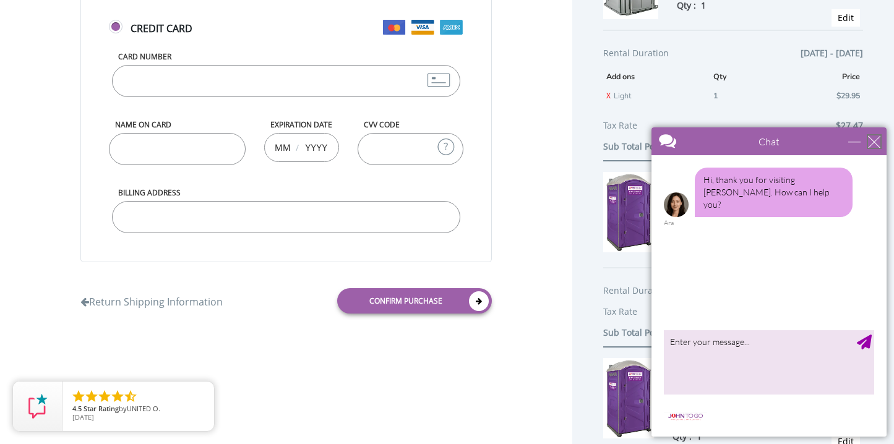
click at [874, 144] on div "close" at bounding box center [874, 142] width 12 height 12
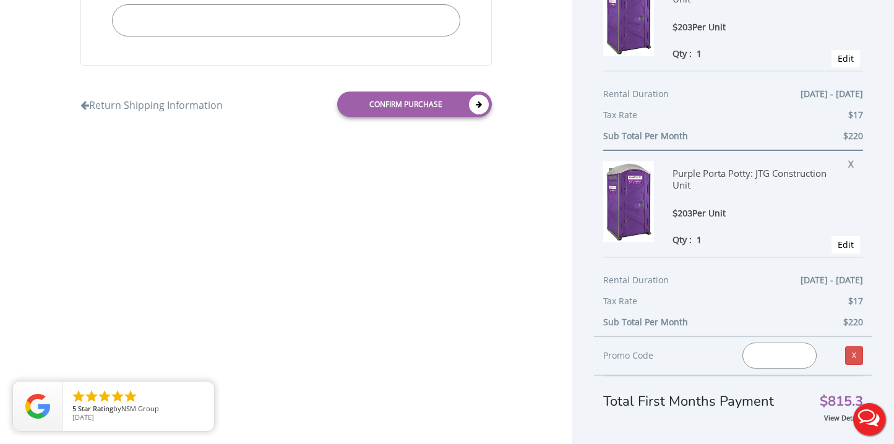
scroll to position [346, 0]
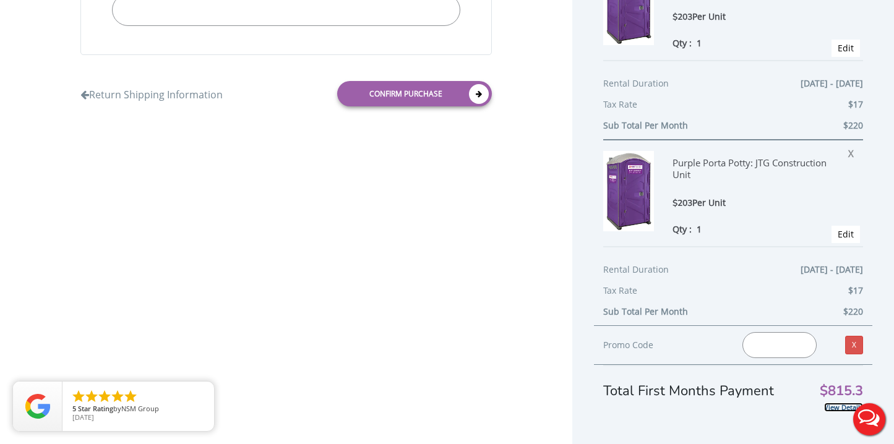
click at [842, 406] on link "View Details" at bounding box center [843, 407] width 39 height 9
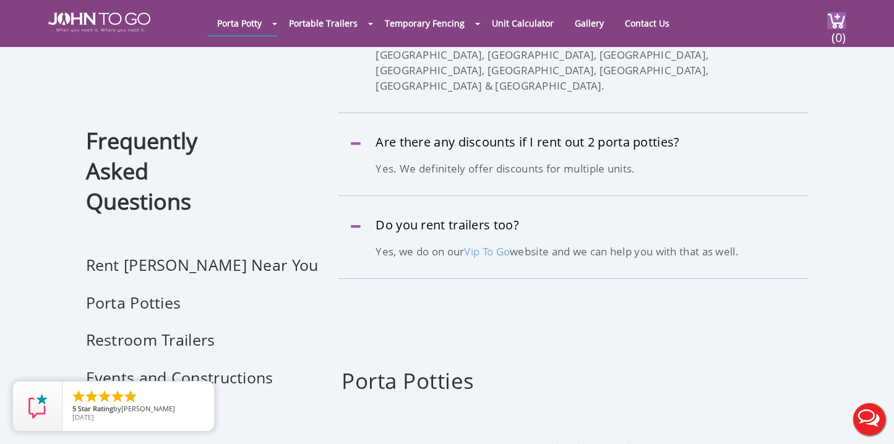
scroll to position [498, 0]
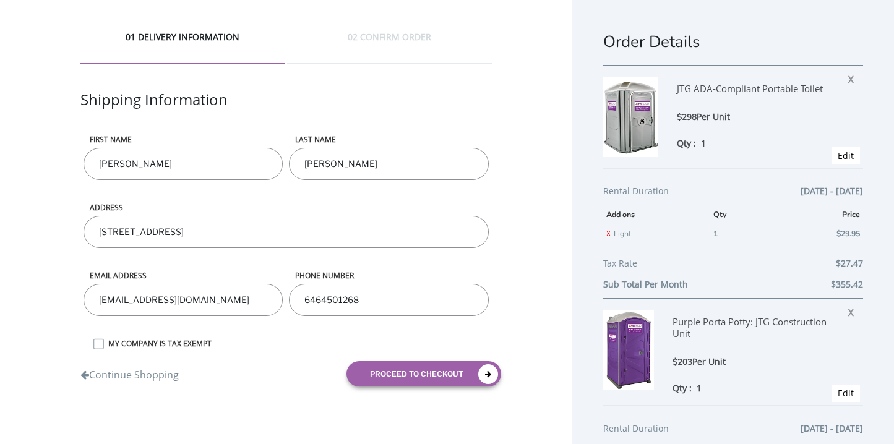
click at [235, 384] on div "01 DELIVERY INFORMATION 02 CONFIRM ORDER Shipping Information First name [PERSO…" at bounding box center [447, 395] width 894 height 790
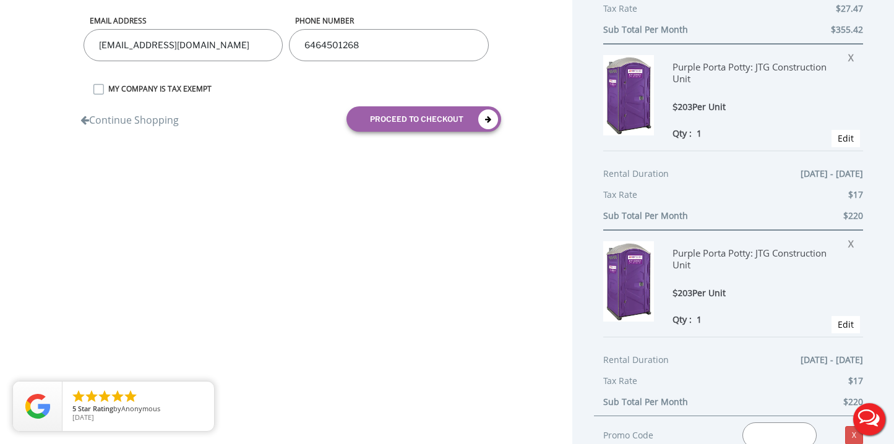
scroll to position [346, 0]
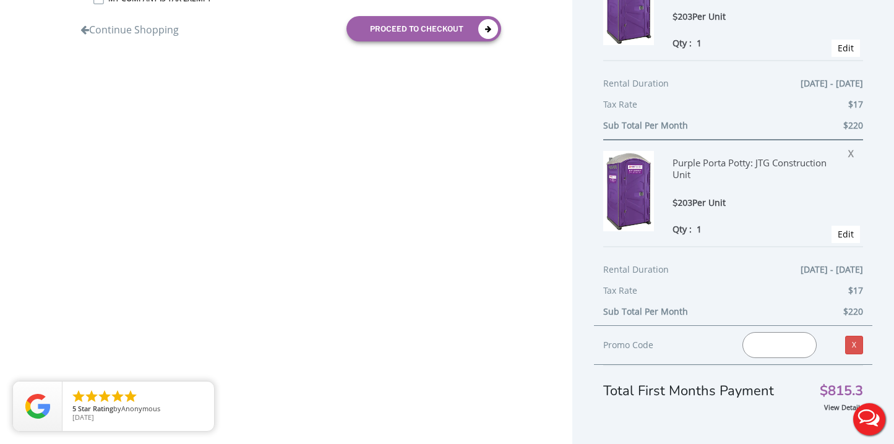
click at [762, 338] on input "text" at bounding box center [780, 345] width 74 height 26
paste input "viptogo5"
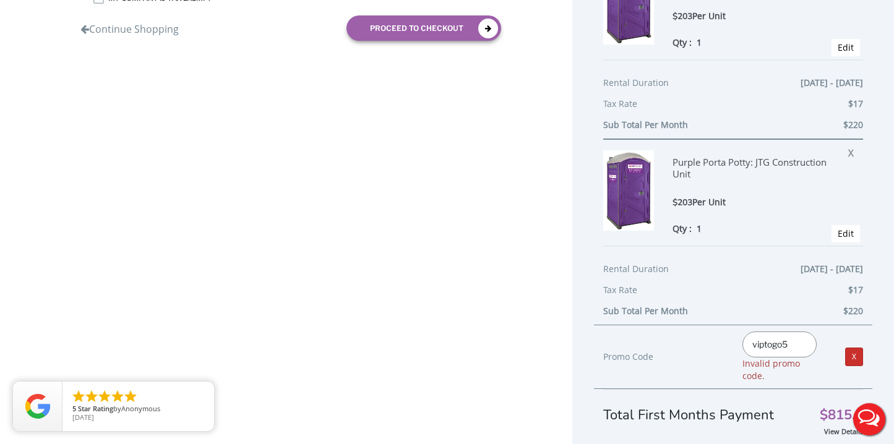
type input "viptogo5"
click at [855, 358] on link "X" at bounding box center [855, 357] width 18 height 19
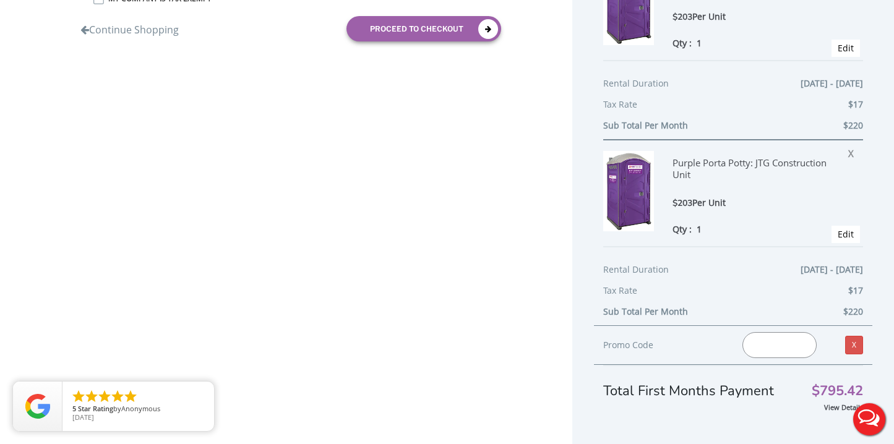
click at [796, 346] on input "text" at bounding box center [780, 345] width 74 height 26
paste input "viptogo5"
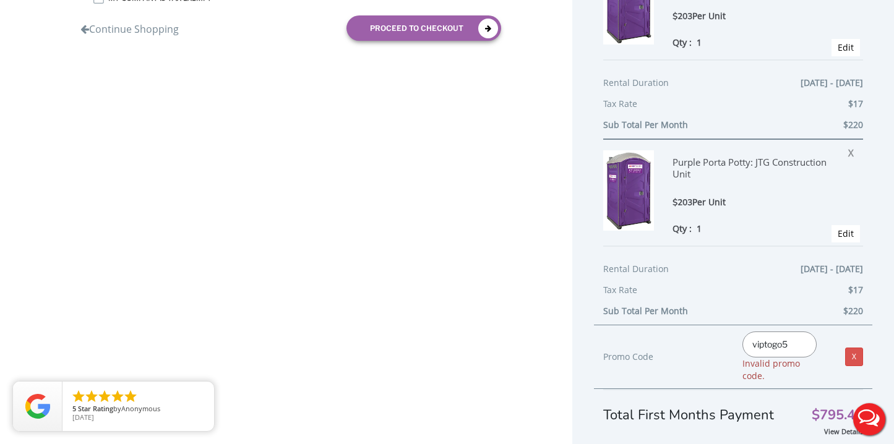
drag, startPoint x: 764, startPoint y: 344, endPoint x: 711, endPoint y: 344, distance: 53.9
click at [711, 344] on div "Promo Code viptogo5 Invalid promo code. X" at bounding box center [733, 357] width 279 height 64
type input "vip5"
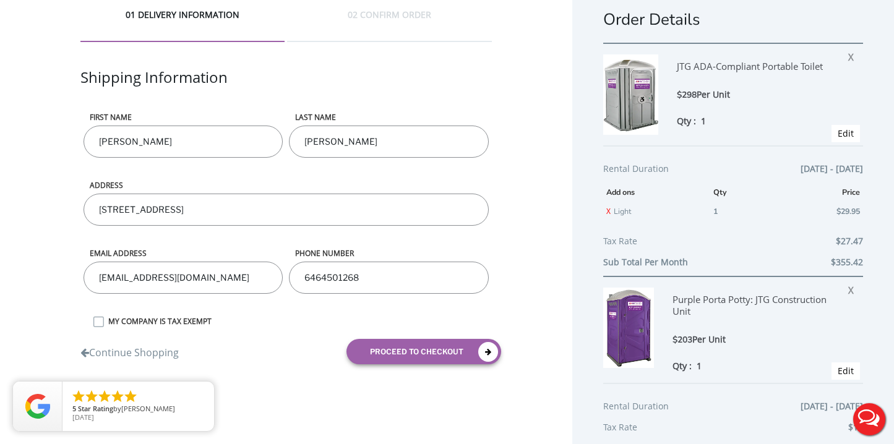
scroll to position [25, 0]
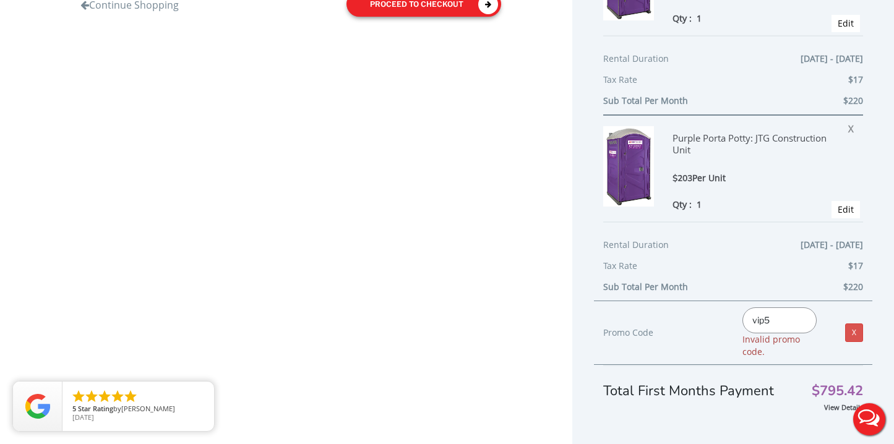
click at [468, 236] on div "01 DELIVERY INFORMATION 02 CONFIRM ORDER Shipping Information First name Olivia…" at bounding box center [447, 37] width 894 height 815
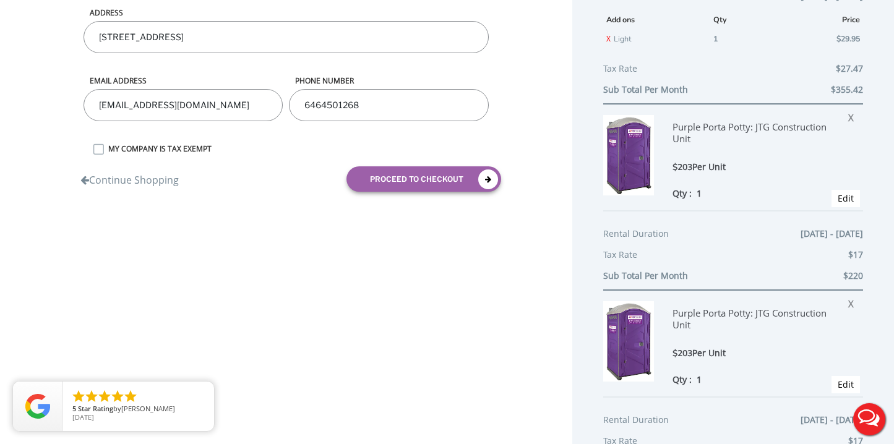
scroll to position [90, 0]
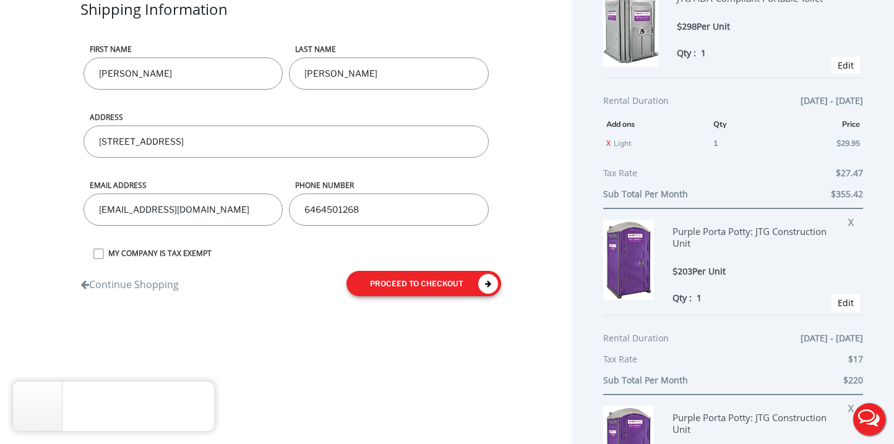
click at [457, 276] on button "proceed to checkout" at bounding box center [424, 283] width 155 height 25
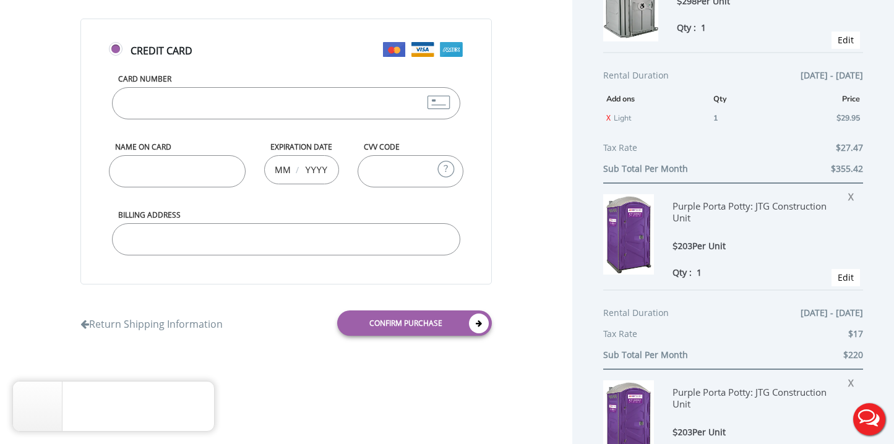
scroll to position [0, 0]
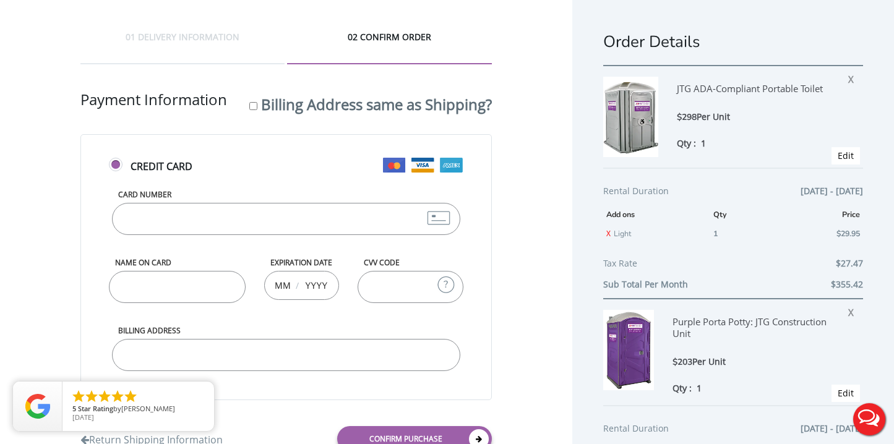
click at [865, 422] on button "Live Chat" at bounding box center [870, 420] width 50 height 50
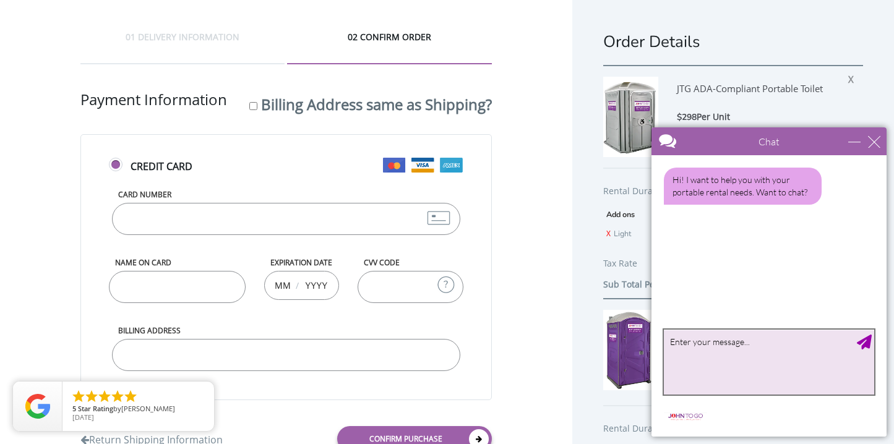
click at [738, 357] on textarea "type your message" at bounding box center [769, 362] width 210 height 65
type textarea "hi does your quote price include delivery"
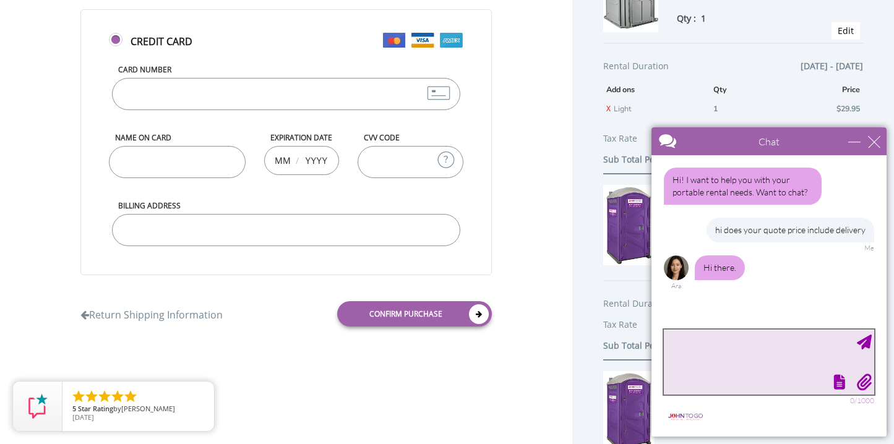
scroll to position [129, 0]
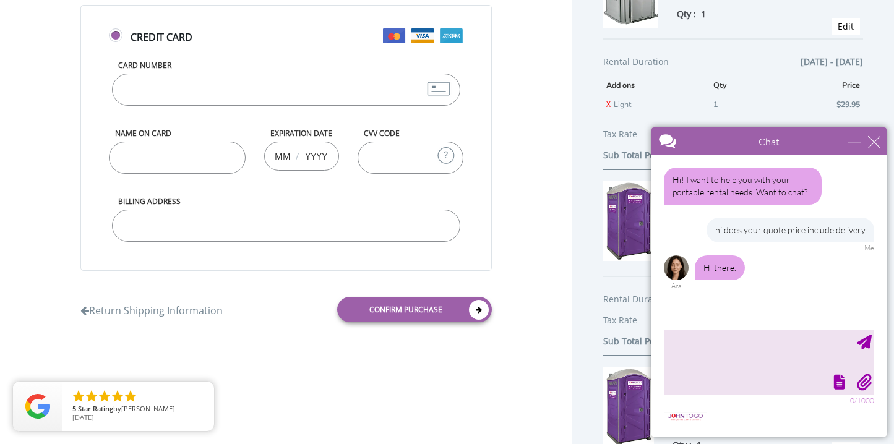
click at [855, 148] on div "Chat" at bounding box center [769, 142] width 235 height 28
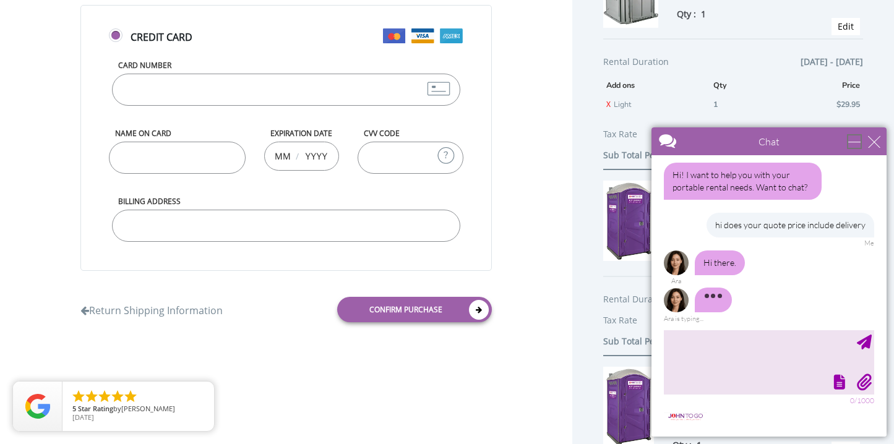
click at [853, 147] on div "minimize" at bounding box center [855, 142] width 12 height 12
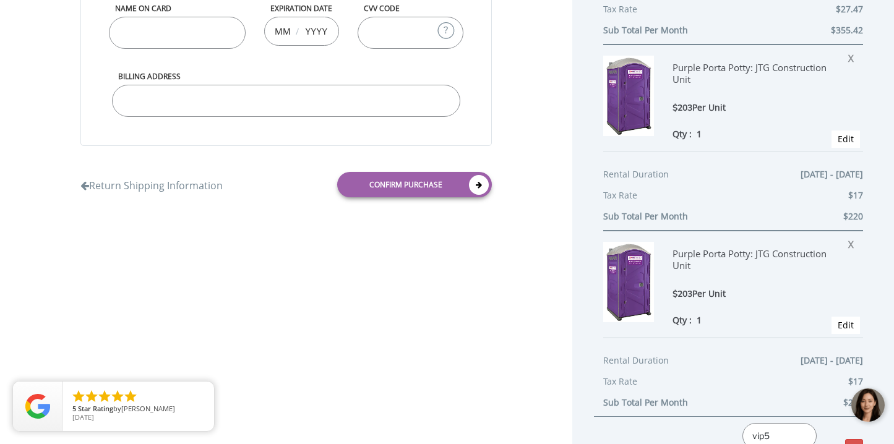
scroll to position [255, 0]
click at [852, 246] on span "X" at bounding box center [855, 242] width 12 height 16
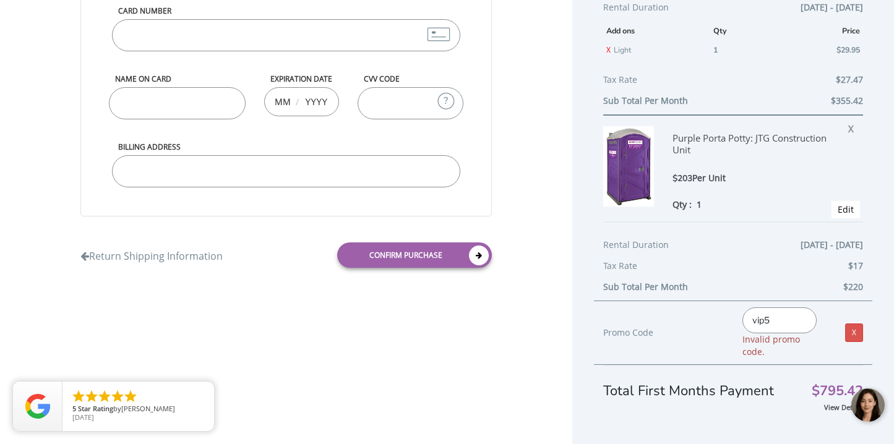
scroll to position [184, 0]
click at [852, 129] on span "X" at bounding box center [855, 127] width 12 height 16
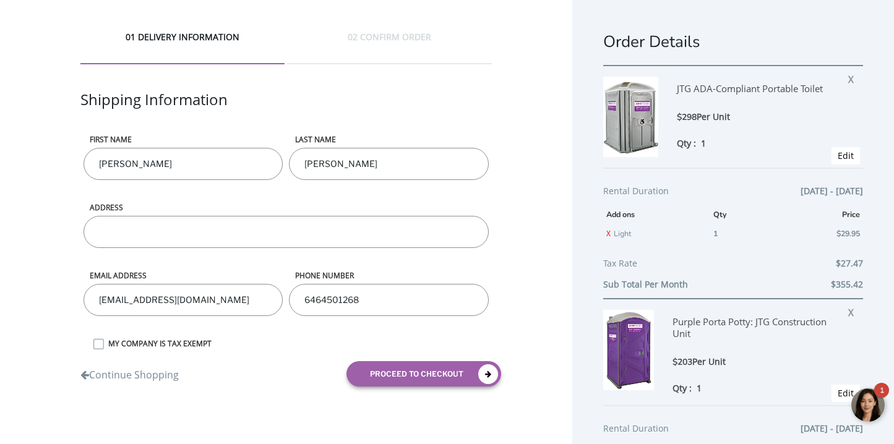
click at [865, 412] on div at bounding box center [868, 405] width 37 height 37
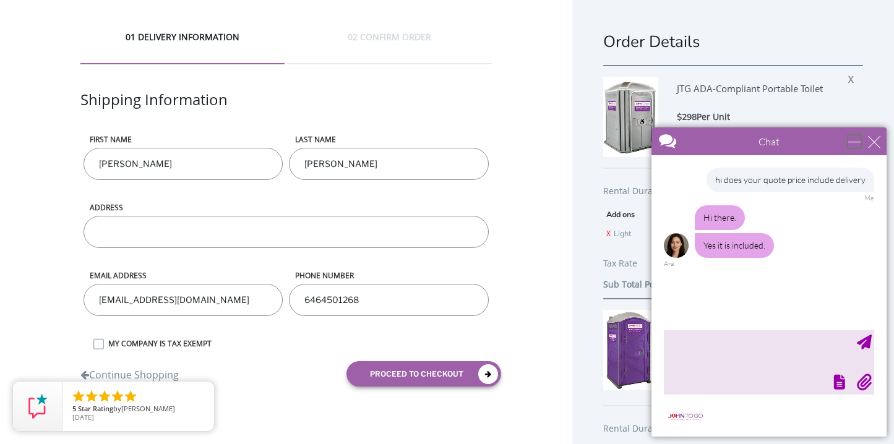
click at [854, 139] on div "minimize" at bounding box center [855, 142] width 12 height 12
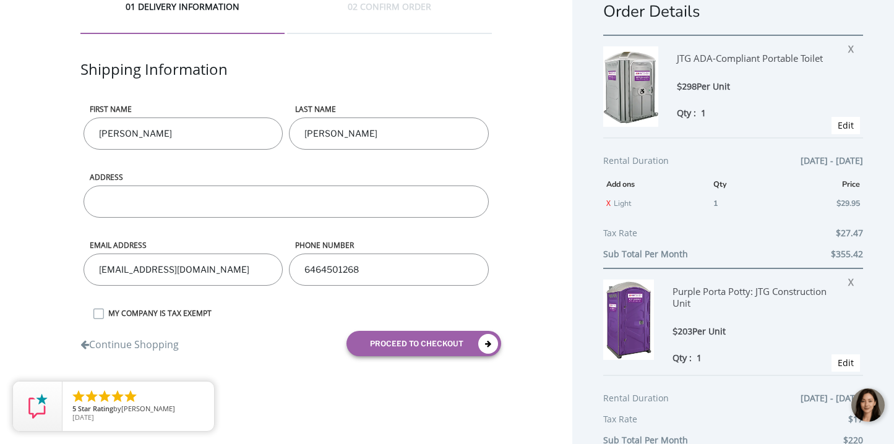
scroll to position [36, 0]
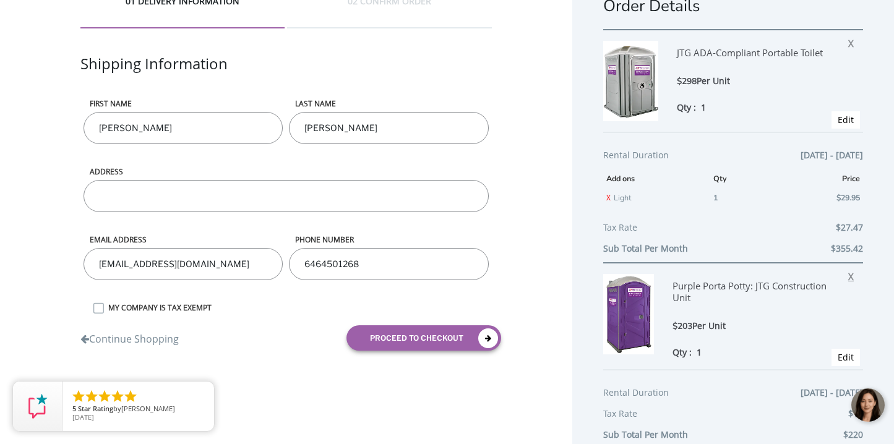
click at [851, 274] on span "X" at bounding box center [855, 275] width 12 height 16
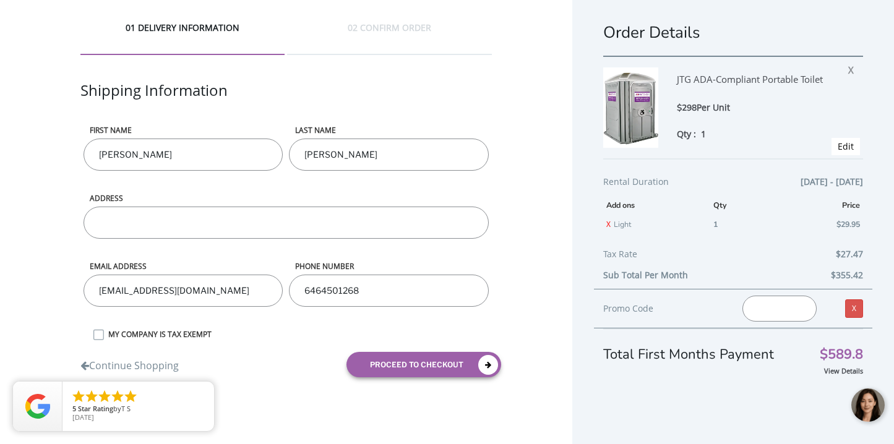
scroll to position [8, 0]
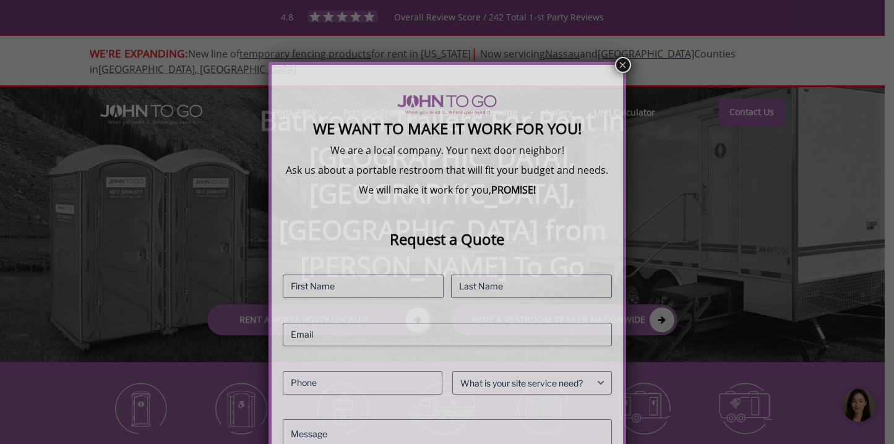
scroll to position [95, 0]
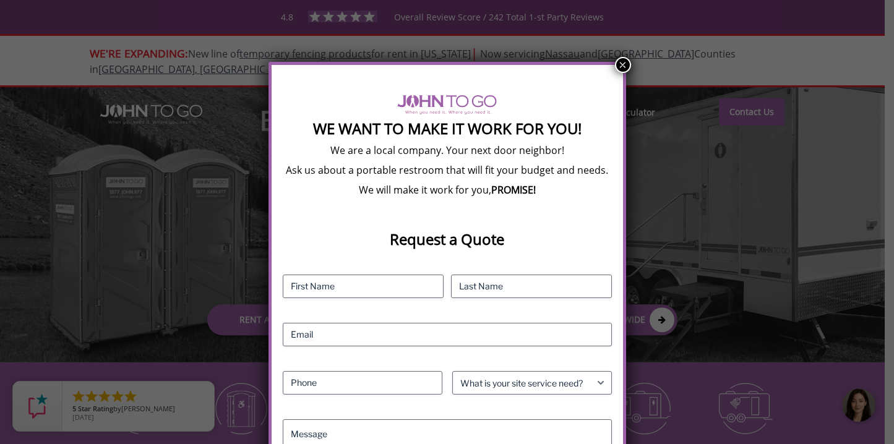
click at [625, 64] on button "×" at bounding box center [623, 65] width 16 height 16
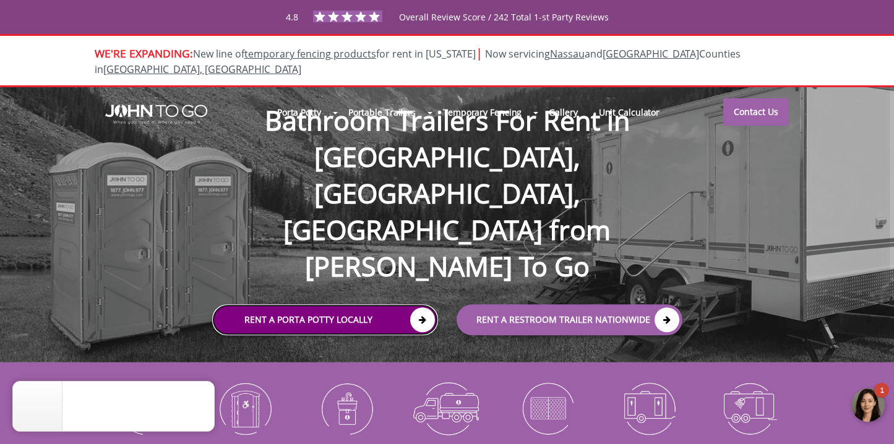
click at [263, 305] on link "Rent a Porta Potty Locally" at bounding box center [325, 320] width 226 height 31
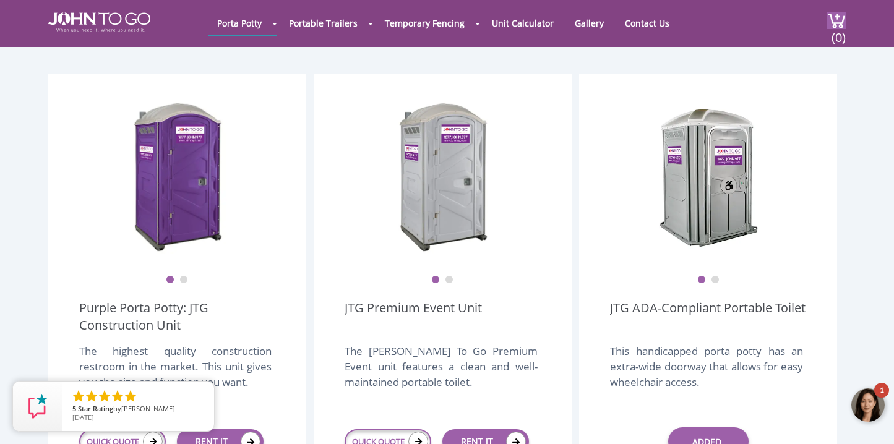
scroll to position [341, 0]
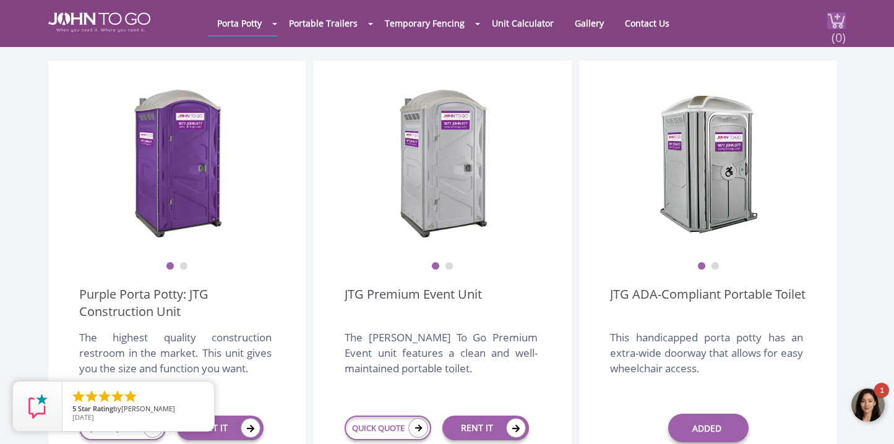
click at [836, 27] on span "(0)" at bounding box center [838, 32] width 15 height 27
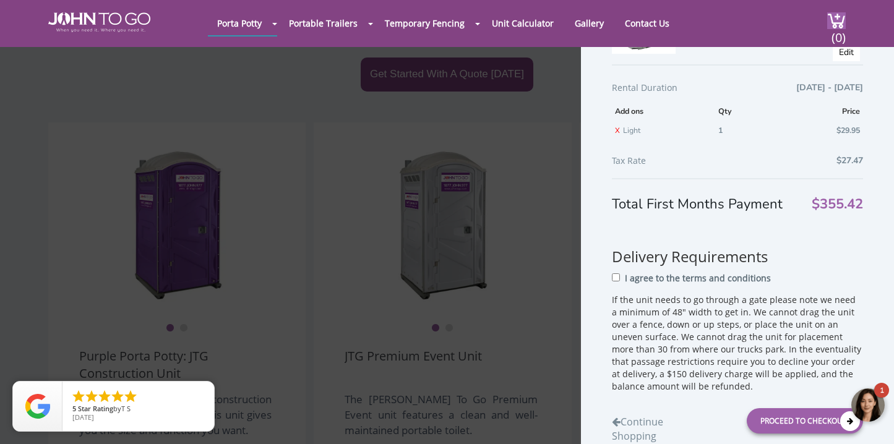
scroll to position [151, 0]
click at [869, 409] on div at bounding box center [868, 405] width 37 height 37
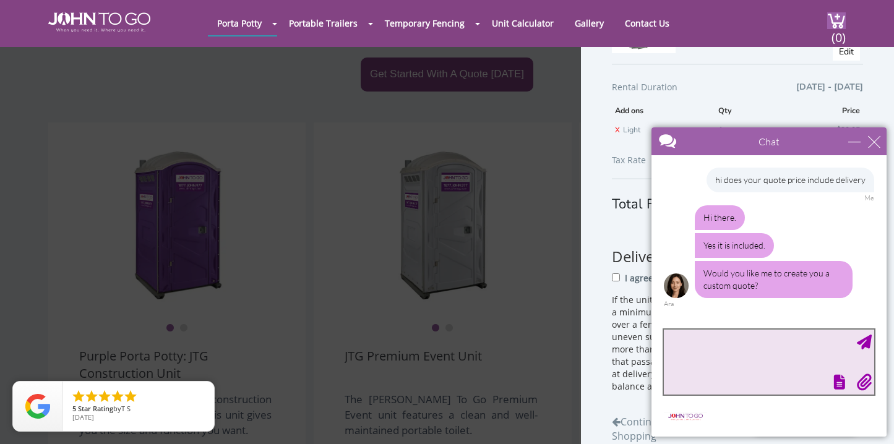
click at [745, 357] on textarea "type your message" at bounding box center [769, 362] width 210 height 65
type textarea "yes please"
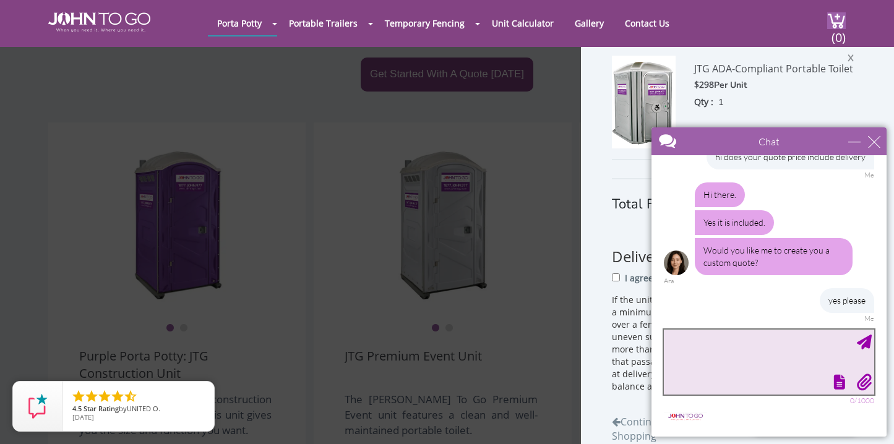
scroll to position [53, 0]
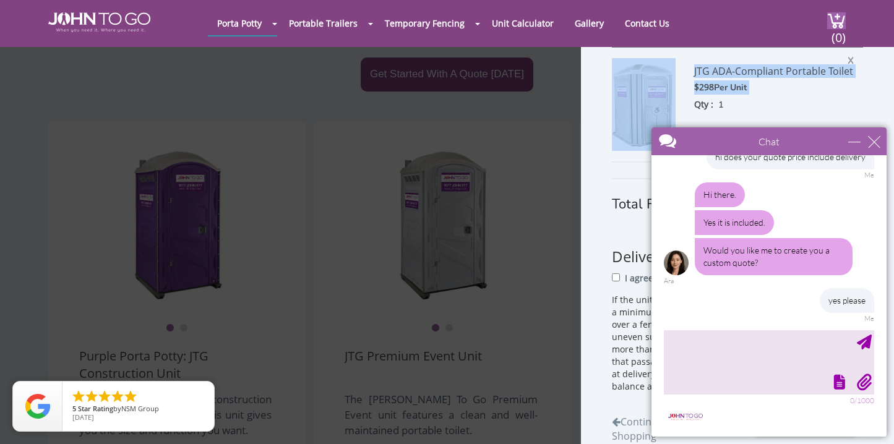
drag, startPoint x: 863, startPoint y: 77, endPoint x: 803, endPoint y: 96, distance: 63.0
click at [803, 96] on div "Shopping Cart JTG ADA-Compliant Portable Toilet $298 Per Unit Qty : 1 X Edit Re…" at bounding box center [737, 249] width 313 height 413
copy div "JTG ADA-Compliant Portable Toilet $298 Per Unit"
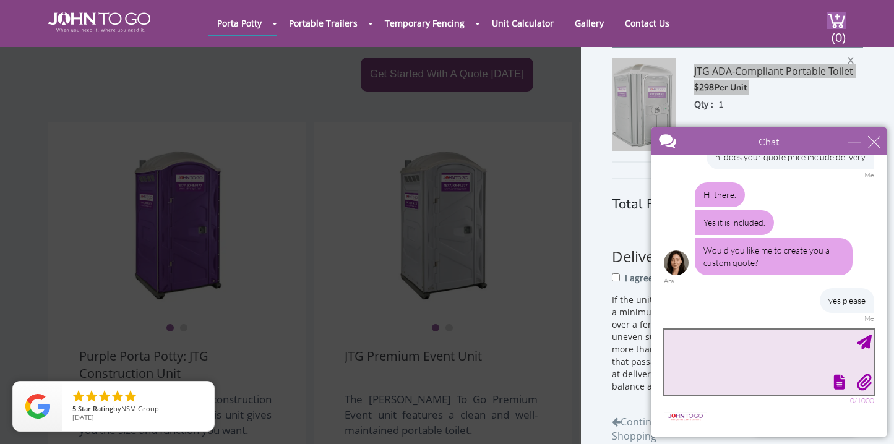
click at [741, 340] on textarea "type your message" at bounding box center [769, 362] width 210 height 65
paste textarea "JTG ADA-Compliant Portable Toilet $298 Per Unit"
drag, startPoint x: 761, startPoint y: 361, endPoint x: 662, endPoint y: 361, distance: 98.4
click at [662, 361] on main "Chat Email Your Question * Email * Your Question * hi does your quote price inc…" at bounding box center [769, 282] width 235 height 309
type textarea "JTG ADA-Compliant Portable Toilet for an event at private residence in westches…"
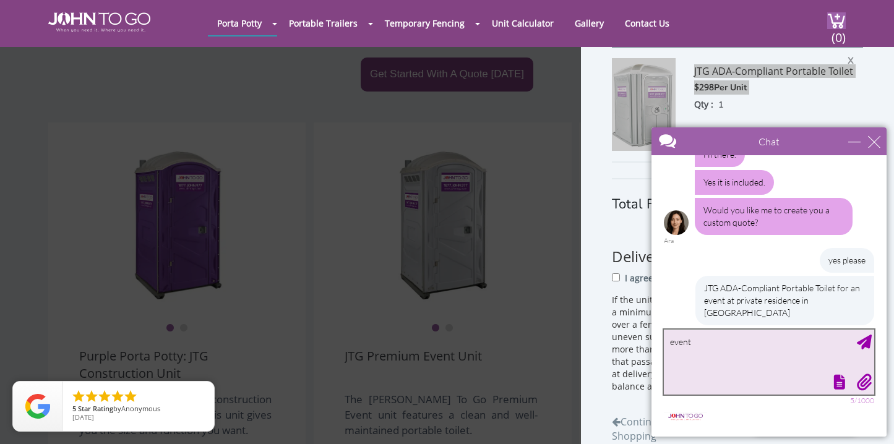
scroll to position [101, 0]
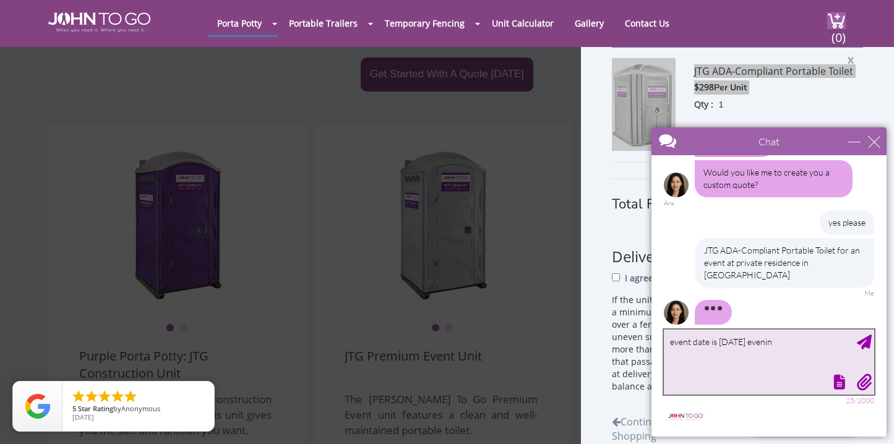
type textarea "event date is oct 25 evening"
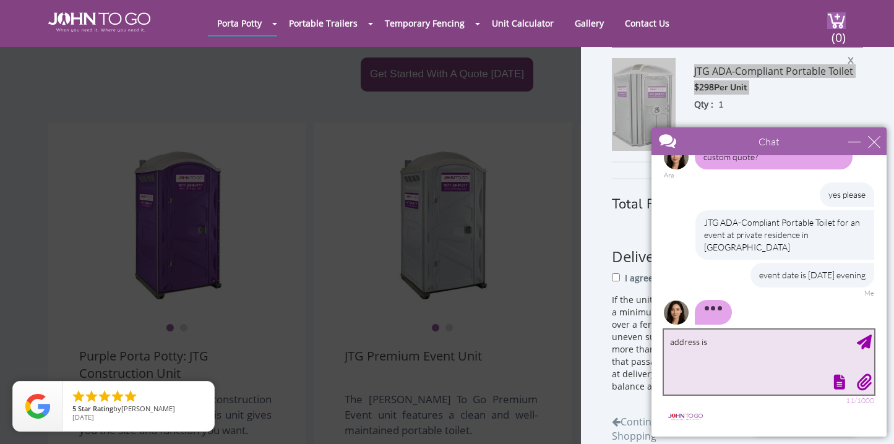
paste textarea "48 benedict place pelham ny 10803"
type textarea "address is 48 benedict place pelham ny 10803"
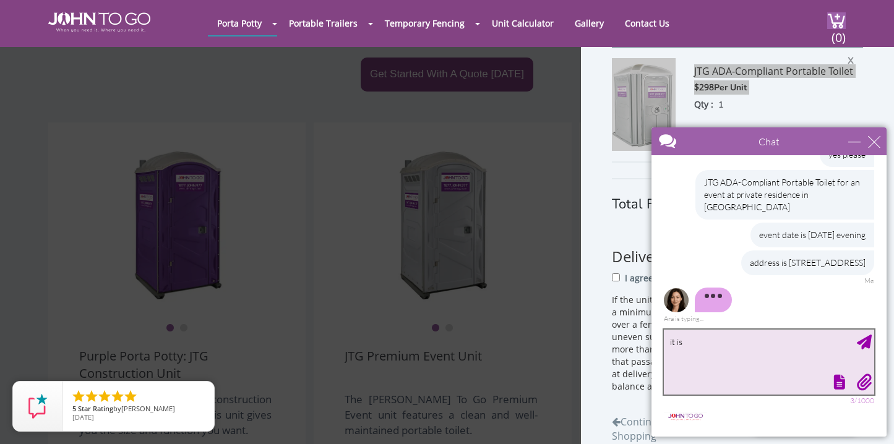
scroll to position [181, 0]
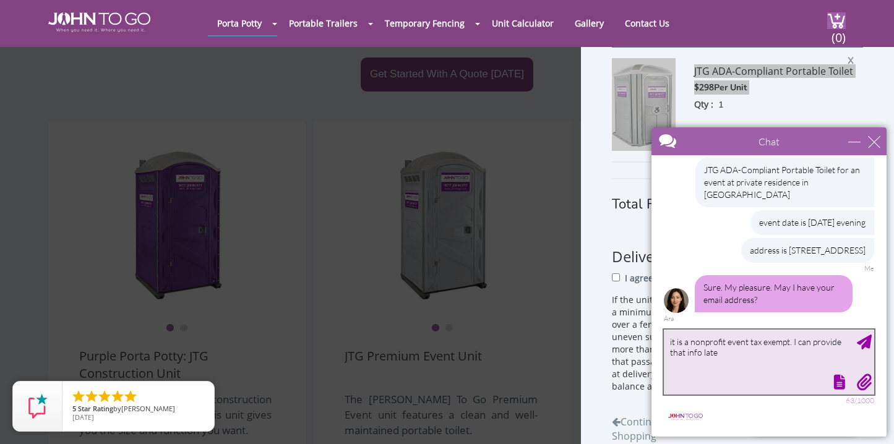
type textarea "it is a nonprofit event tax exempt. I can provide that info later"
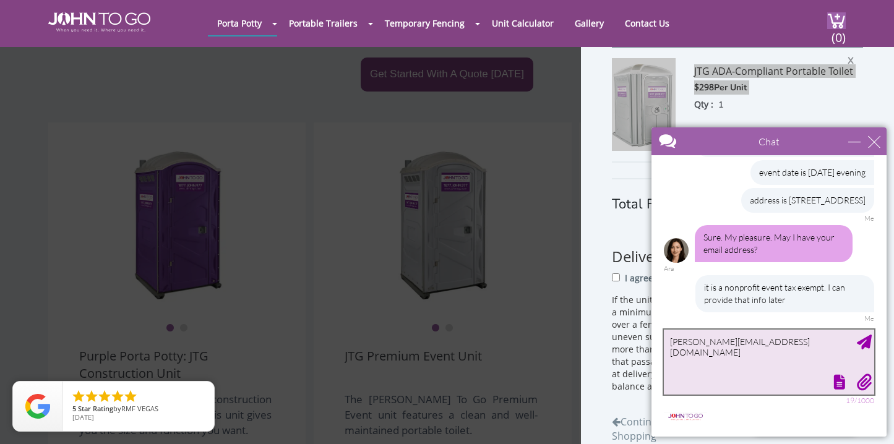
type textarea "[PERSON_NAME][EMAIL_ADDRESS][DOMAIN_NAME]"
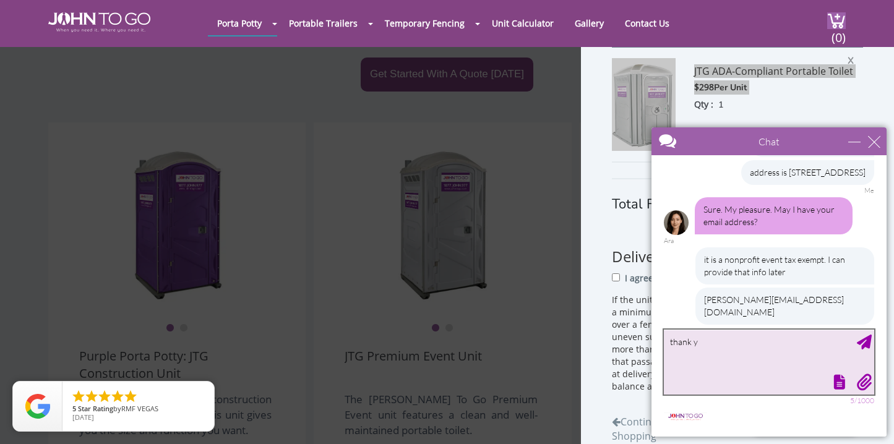
type textarea "thank yo"
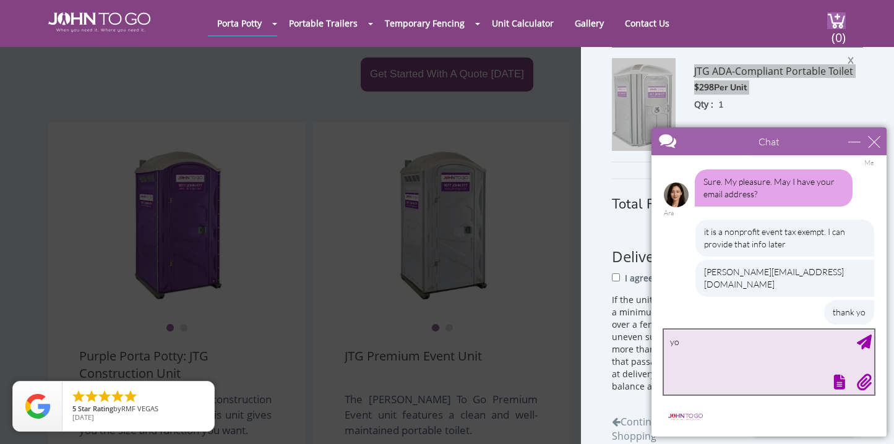
type textarea "you"
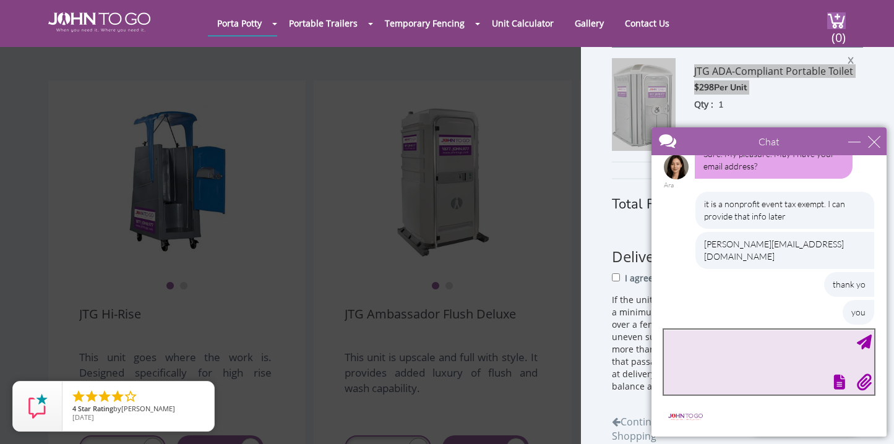
scroll to position [869, 0]
type textarea "event start time is 8pm. guests arrive at 8pm"
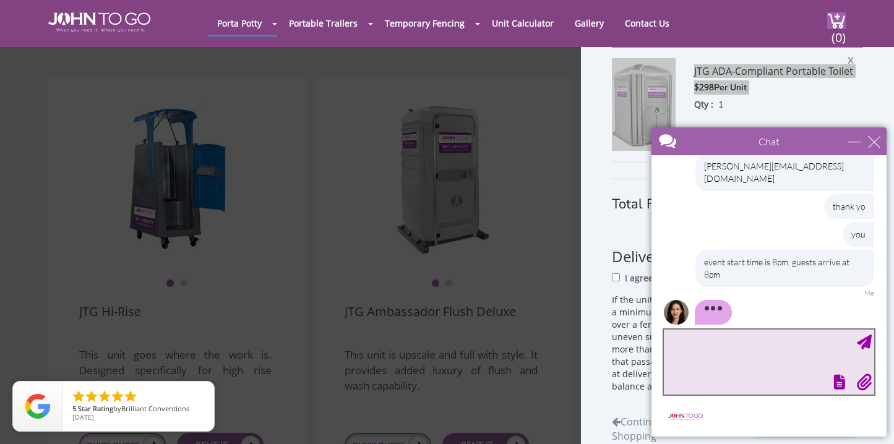
scroll to position [355, 0]
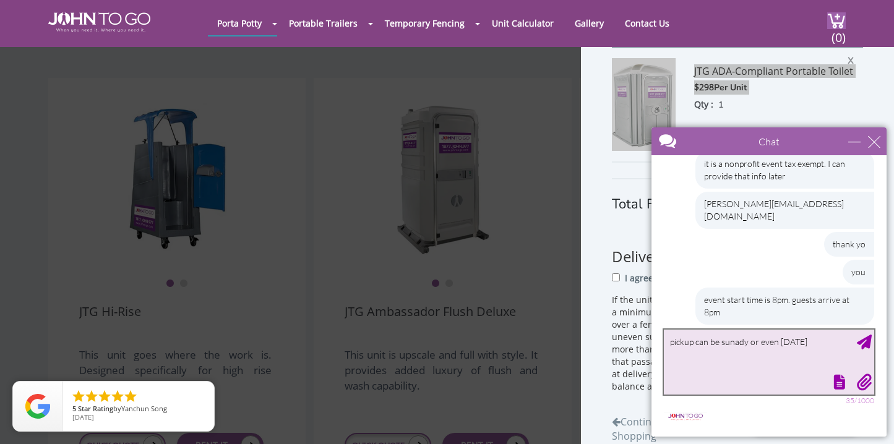
drag, startPoint x: 747, startPoint y: 344, endPoint x: 736, endPoint y: 344, distance: 10.5
click at [736, 344] on textarea "pickup can be sunady or even monday" at bounding box center [769, 362] width 210 height 65
click at [820, 346] on textarea "pickup can be sunday or even monday" at bounding box center [769, 362] width 210 height 65
type textarea "pickup can be sunday or even monday if you are closed sunday thank you"
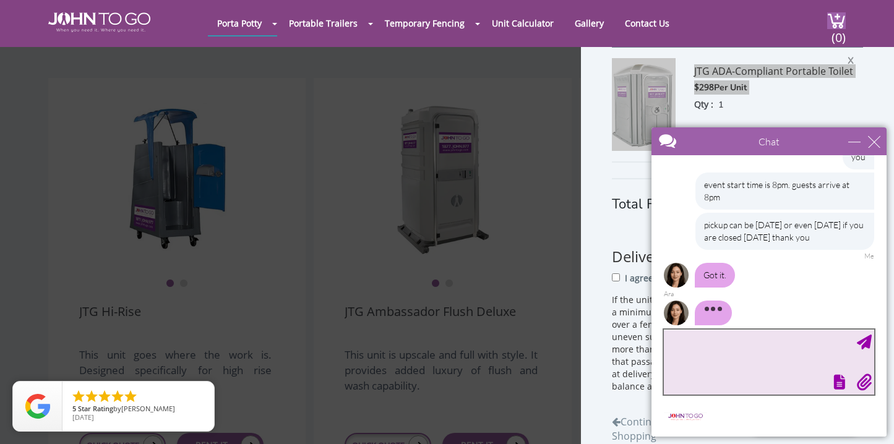
scroll to position [474, 0]
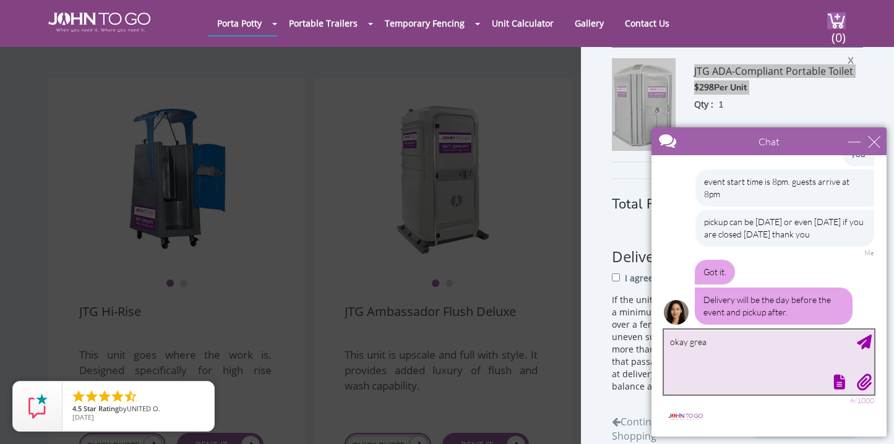
type textarea "okay great"
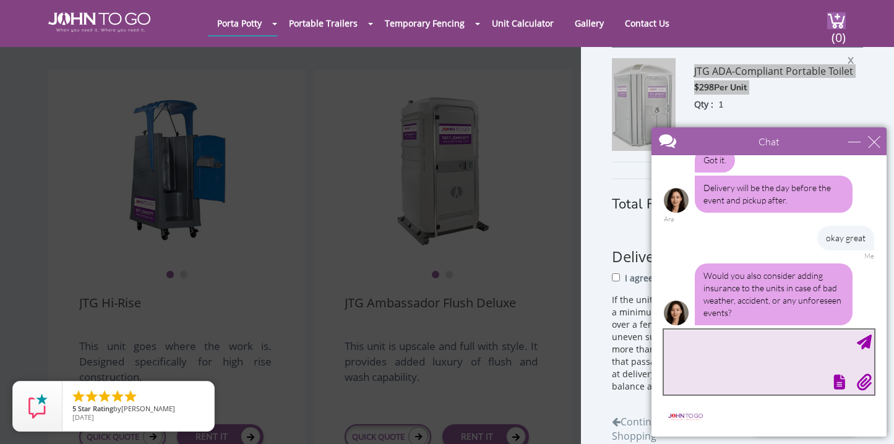
scroll to position [880, 0]
type textarea "sure"
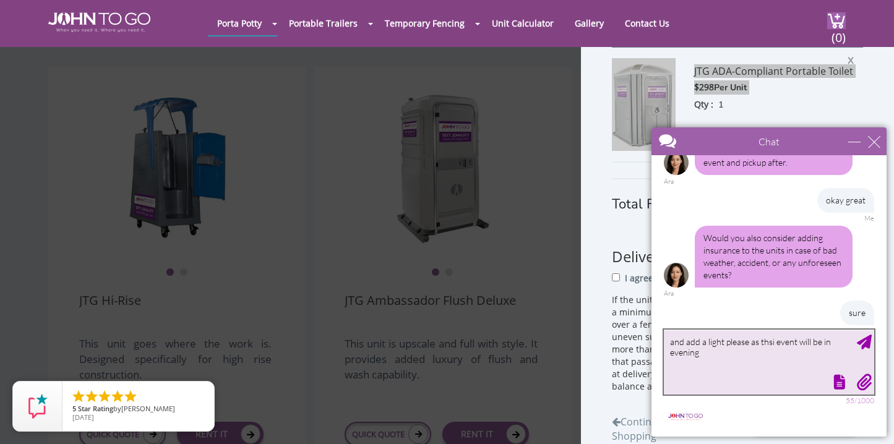
click at [771, 344] on textarea "and add a light please as thsi event will be in evening" at bounding box center [769, 362] width 210 height 65
type textarea "and add a light please as this event will be in evening"
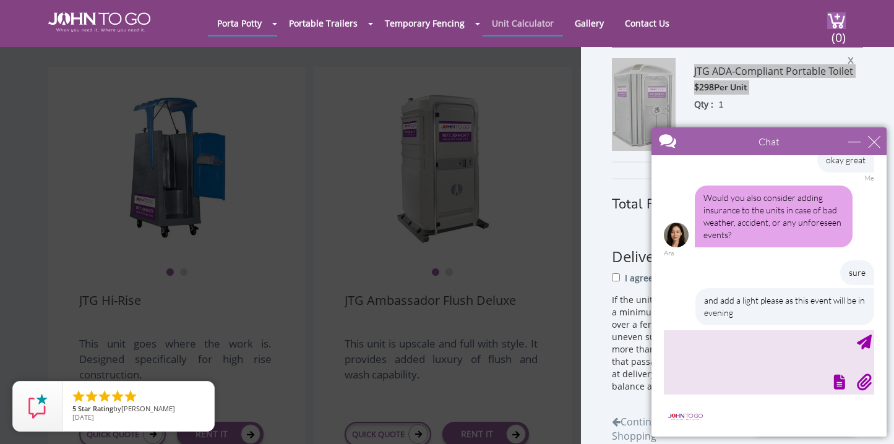
scroll to position [738, 0]
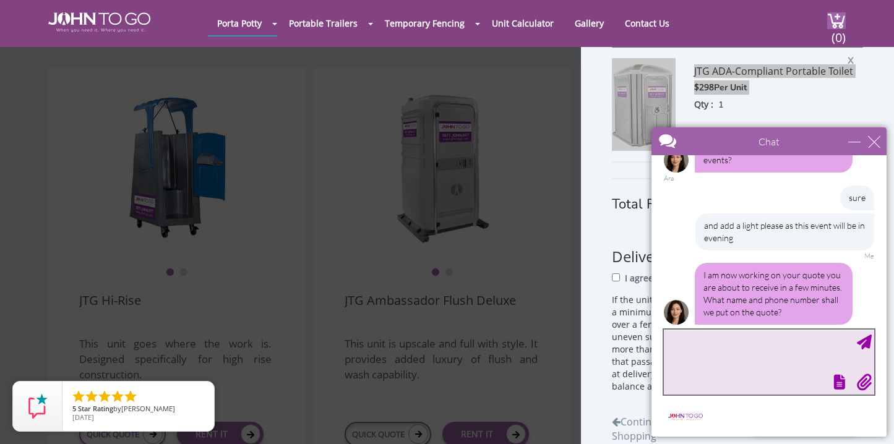
click at [740, 351] on textarea "type your message" at bounding box center [769, 362] width 210 height 65
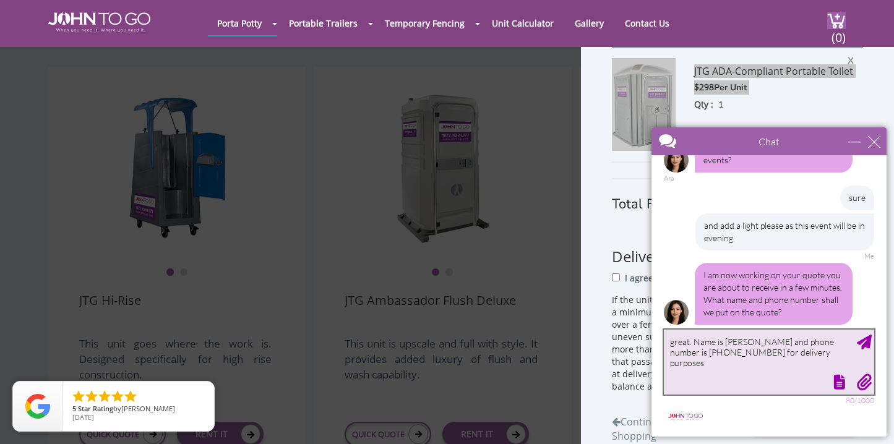
type textarea "great. Name is Andra Troy and phone number is 914-374-4691 for delivery purposes"
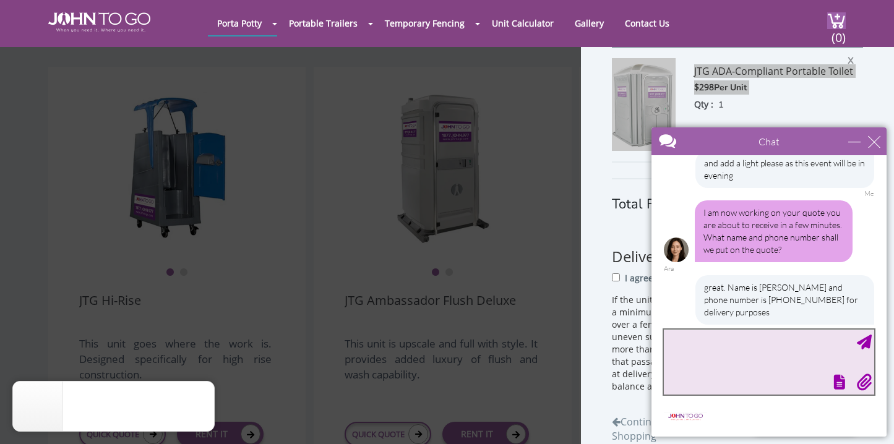
scroll to position [839, 0]
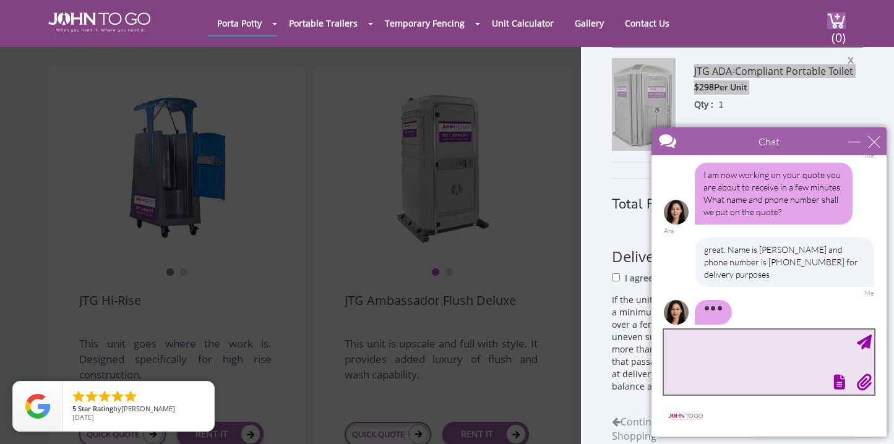
click at [724, 344] on textarea "type your message" at bounding box center [769, 362] width 210 height 65
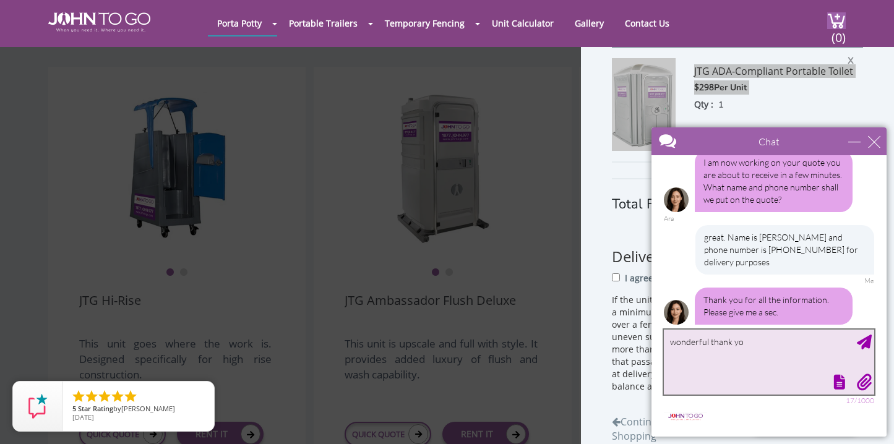
type textarea "wonderful thank you"
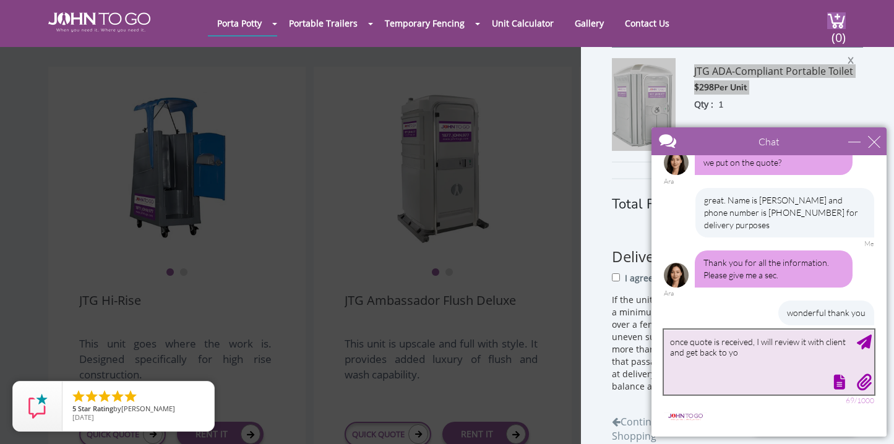
type textarea "once quote is received, I will review it with client and get back to you"
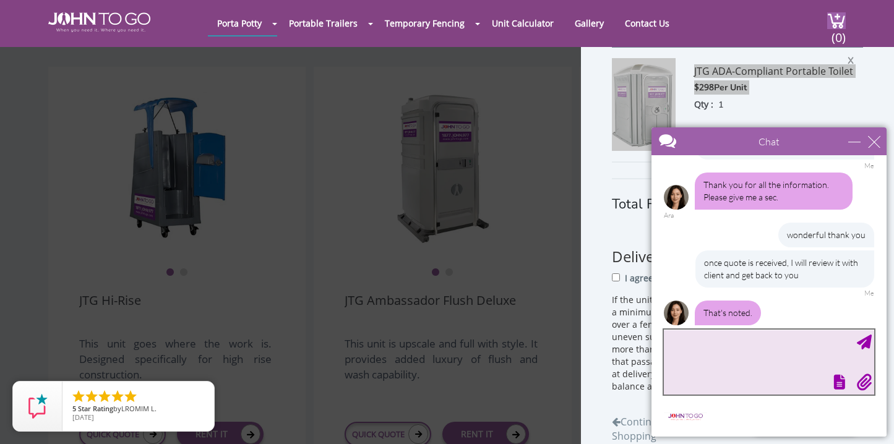
scroll to position [966, 0]
click at [695, 347] on textarea "recieved!" at bounding box center [769, 362] width 210 height 65
click at [692, 344] on textarea "recieved!" at bounding box center [769, 362] width 210 height 65
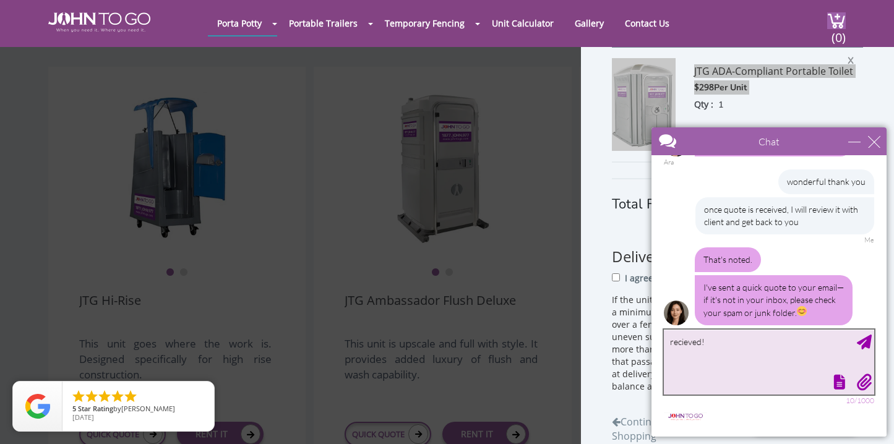
type textarea "received!"
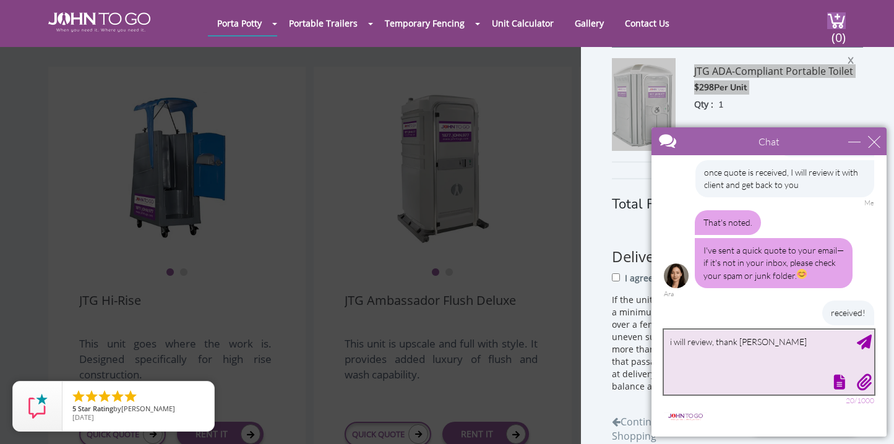
type textarea "i will review, thank you"
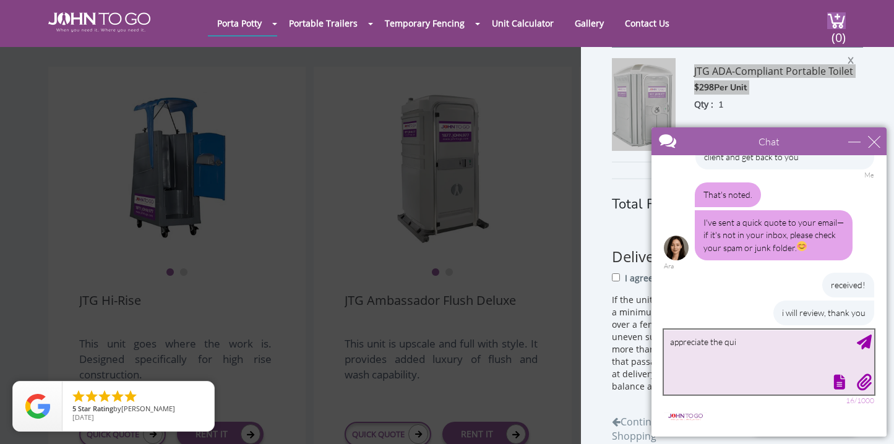
scroll to position [1122, 0]
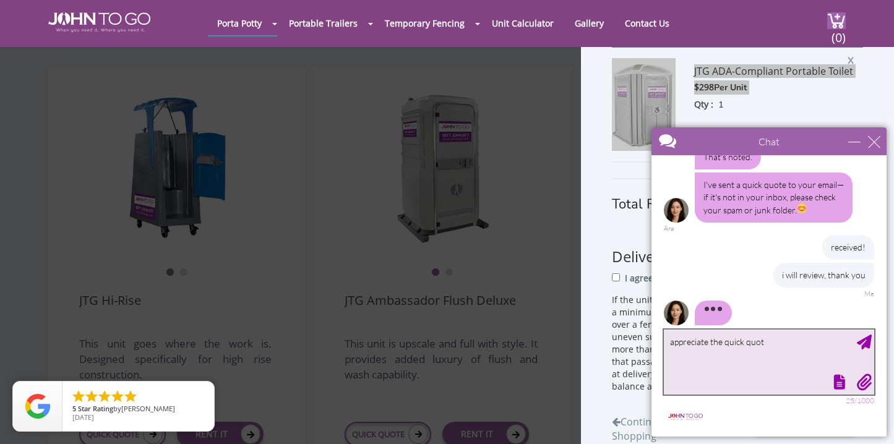
type textarea "appreciate the quick quote"
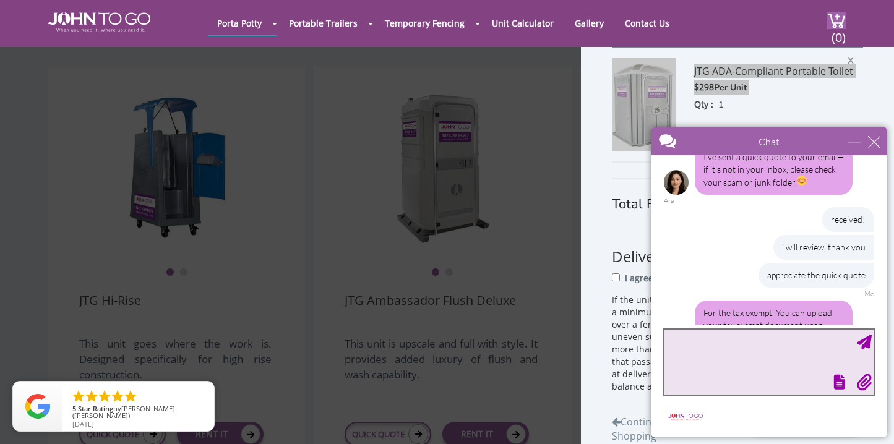
scroll to position [1175, 0]
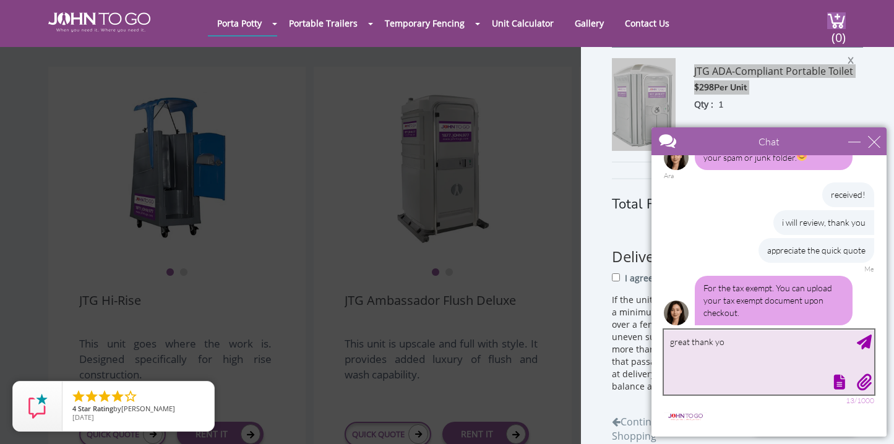
type textarea "great thank you"
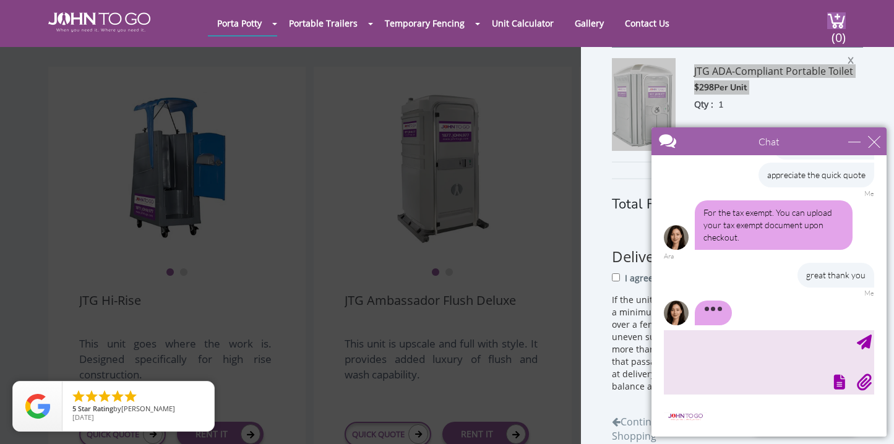
scroll to position [1312, 0]
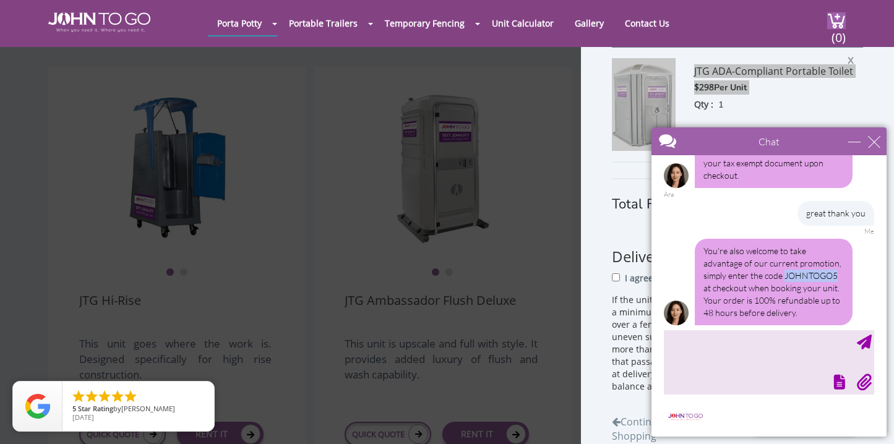
drag, startPoint x: 784, startPoint y: 263, endPoint x: 840, endPoint y: 264, distance: 56.3
click at [840, 264] on div "You're also welcome to take advantage of our current promotion, simply enter th…" at bounding box center [774, 282] width 158 height 87
copy div "JOHNTOGO5"
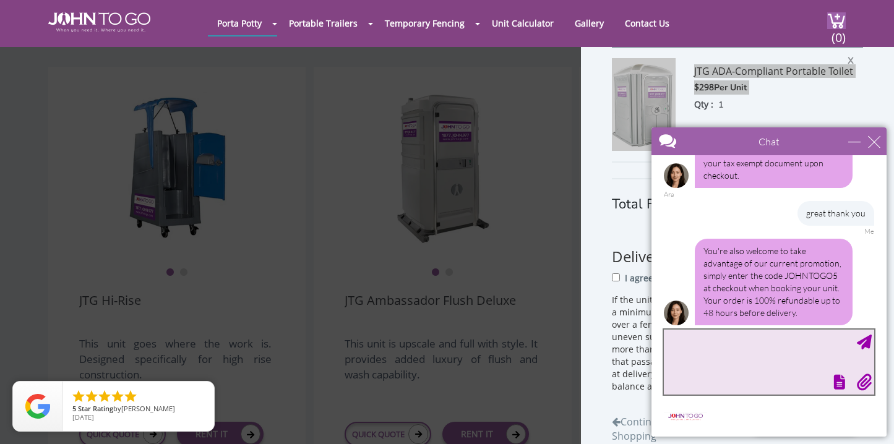
click at [766, 347] on textarea "type your message" at bounding box center [769, 362] width 210 height 65
type textarea "amazing thank you"
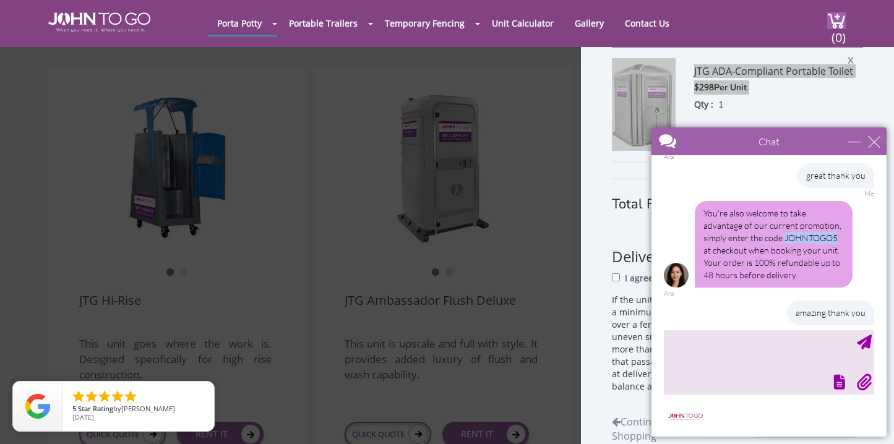
drag, startPoint x: 784, startPoint y: 228, endPoint x: 837, endPoint y: 228, distance: 53.2
click at [837, 228] on div "You're also welcome to take advantage of our current promotion, simply enter th…" at bounding box center [774, 244] width 158 height 87
copy div "JOHNTOGO5"
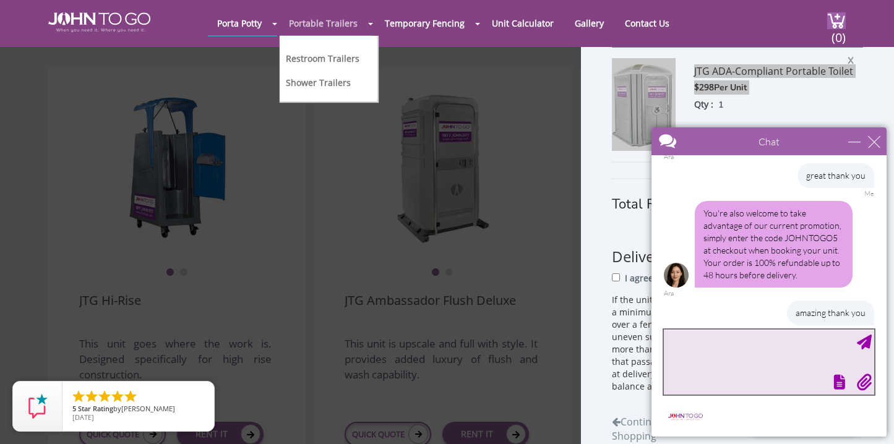
scroll to position [1437, 0]
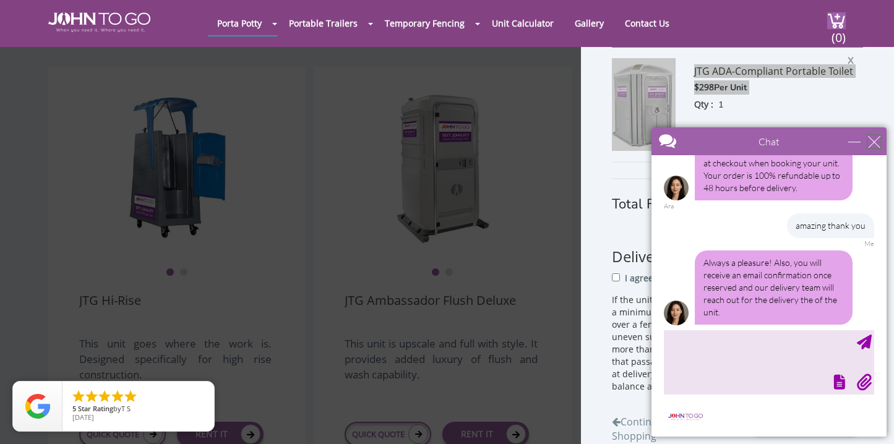
click at [877, 136] on div "close" at bounding box center [874, 142] width 12 height 12
type input "Continue Chat"
type input "End Chat"
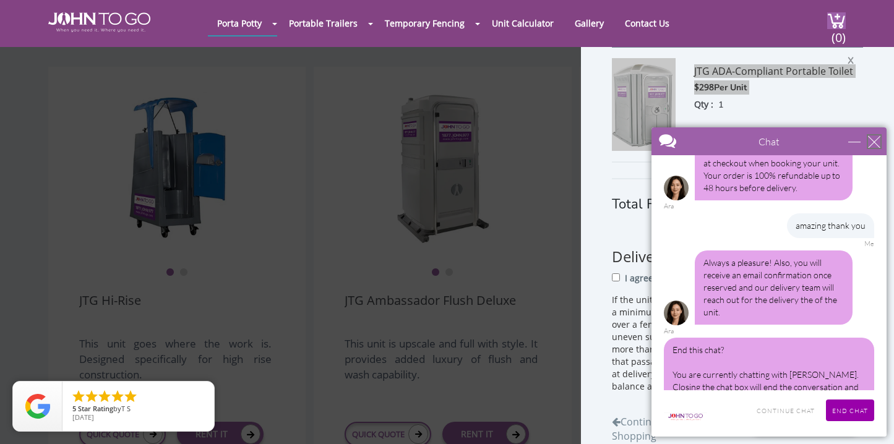
scroll to position [1456, 0]
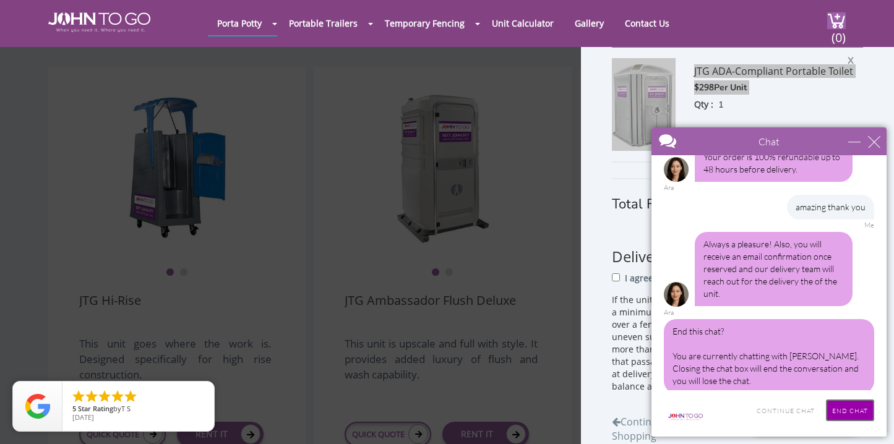
click at [854, 405] on input "End Chat" at bounding box center [850, 411] width 48 height 22
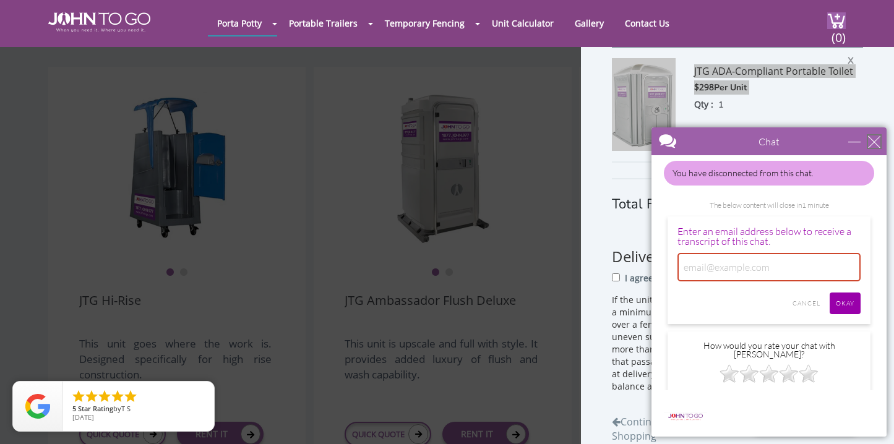
click at [877, 143] on div "close" at bounding box center [874, 142] width 12 height 12
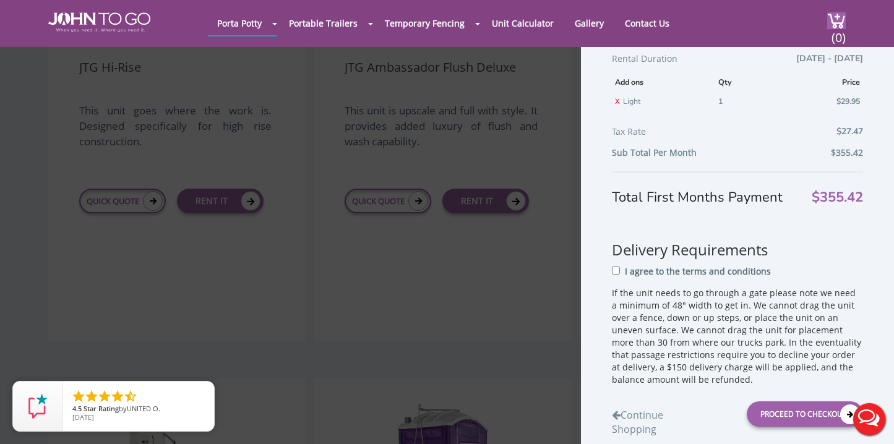
scroll to position [1160, 0]
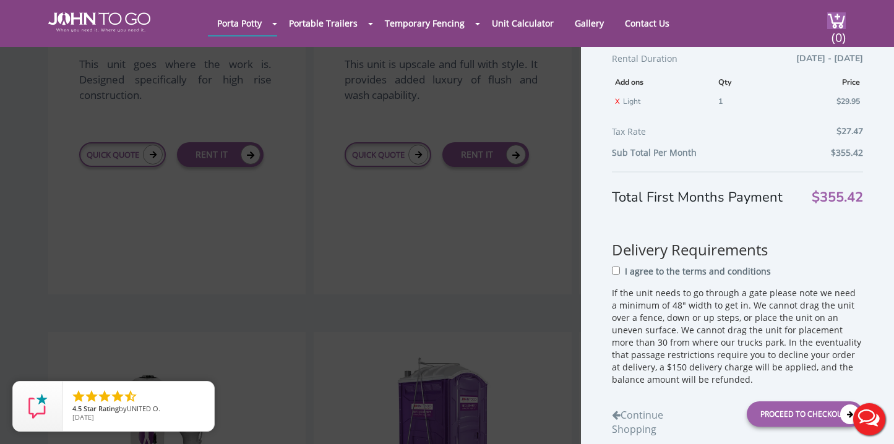
click at [686, 273] on p "I agree to the terms and conditions" at bounding box center [698, 272] width 146 height 12
click at [620, 273] on input "I agree to the terms and conditions" at bounding box center [616, 271] width 8 height 8
checkbox input "true"
click at [780, 405] on div "Proceed to Checkout" at bounding box center [805, 414] width 116 height 25
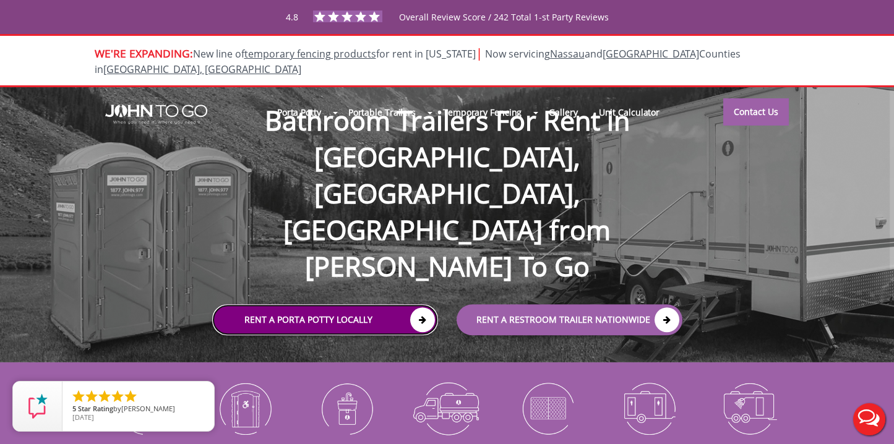
click at [341, 305] on link "Rent a Porta Potty Locally" at bounding box center [325, 320] width 226 height 31
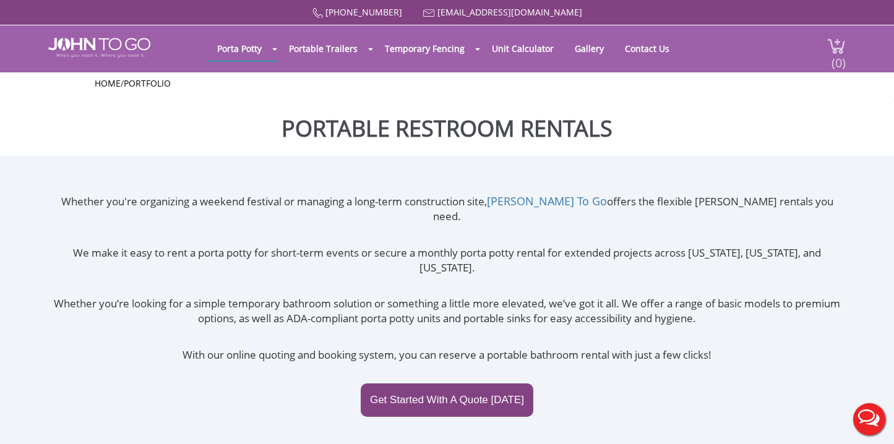
click at [841, 59] on span "(0)" at bounding box center [838, 58] width 15 height 27
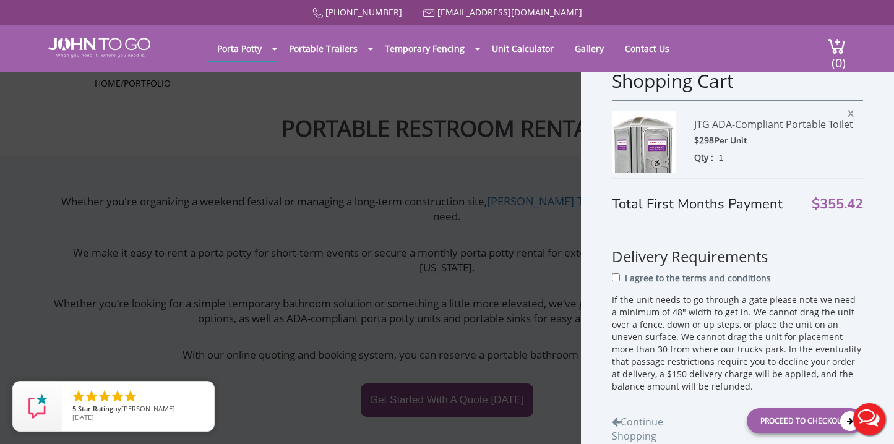
scroll to position [180, 0]
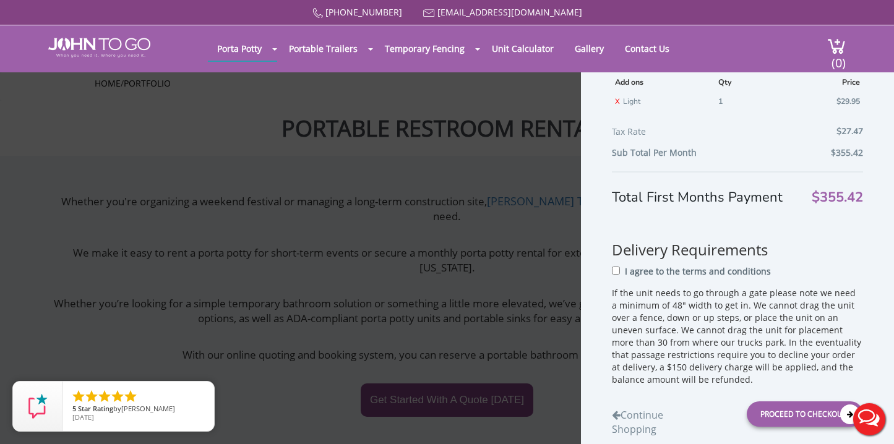
click at [621, 271] on div "I agree to the terms and conditions" at bounding box center [737, 275] width 251 height 23
click at [613, 269] on input "I agree to the terms and conditions" at bounding box center [616, 271] width 8 height 8
checkbox input "true"
click at [795, 415] on div "Proceed to Checkout" at bounding box center [805, 414] width 116 height 25
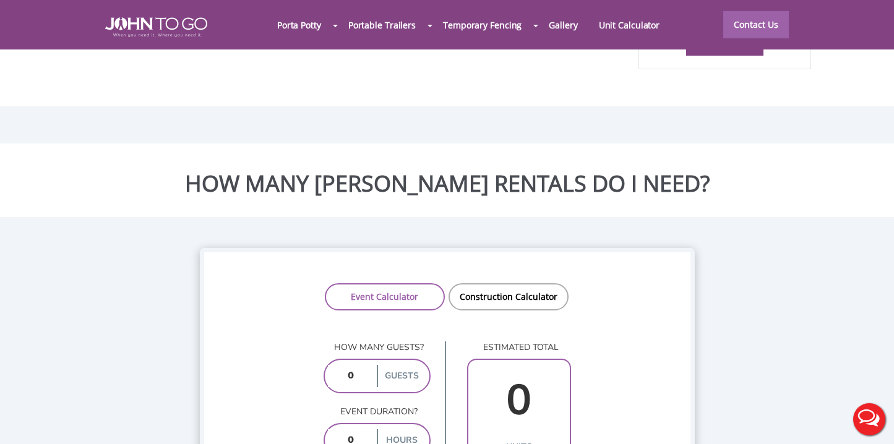
scroll to position [854, 0]
